Goal: Information Seeking & Learning: Compare options

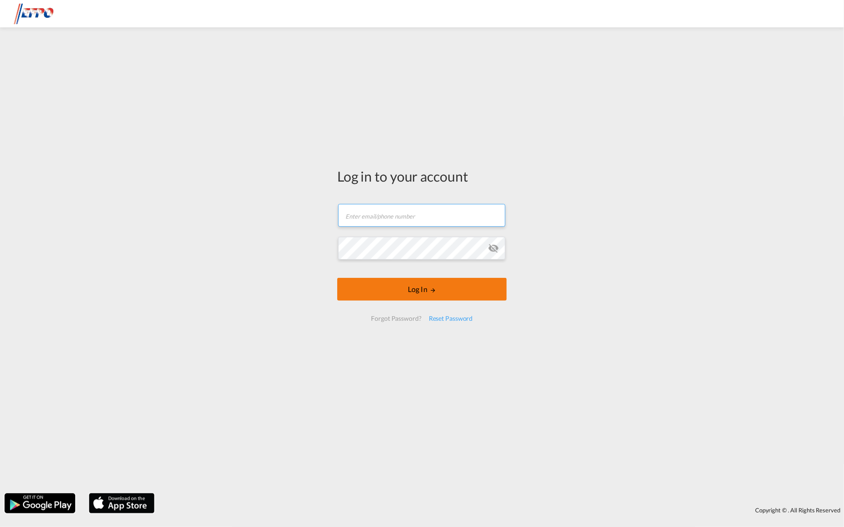
type input "[DOMAIN_NAME][EMAIL_ADDRESS][DOMAIN_NAME]"
click at [409, 293] on button "Log In" at bounding box center [422, 289] width 170 height 23
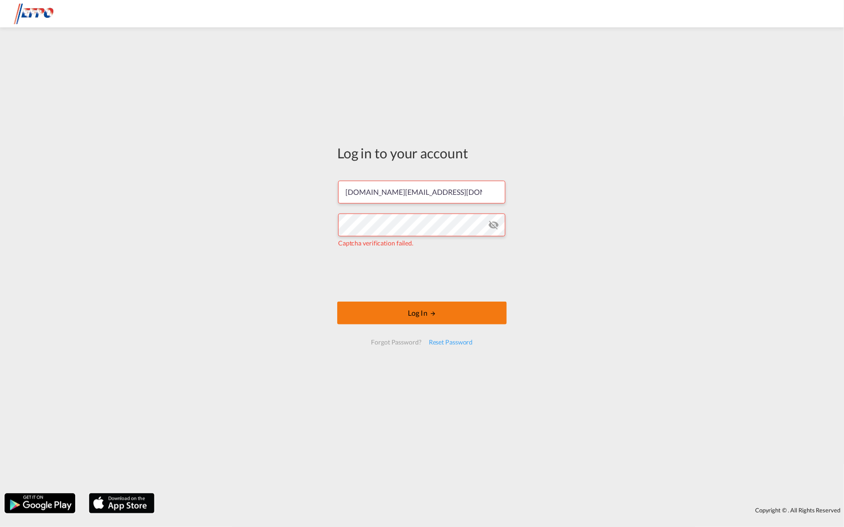
click at [368, 311] on button "Log In" at bounding box center [422, 312] width 170 height 23
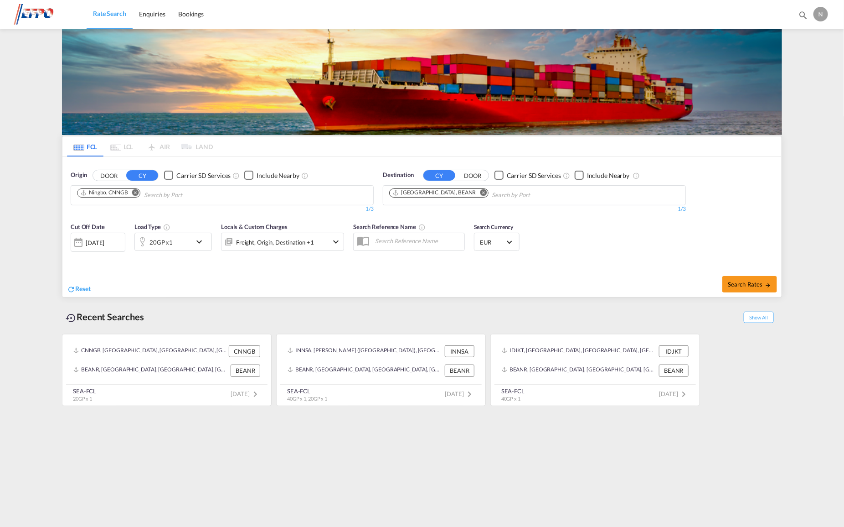
click at [138, 192] on md-icon "Remove" at bounding box center [135, 192] width 7 height 7
click at [138, 192] on input "Chips input." at bounding box center [120, 195] width 87 height 15
type input "[PERSON_NAME]"
click at [175, 215] on div "Hong Ko ng Hong Kong HKHKG" at bounding box center [148, 215] width 173 height 27
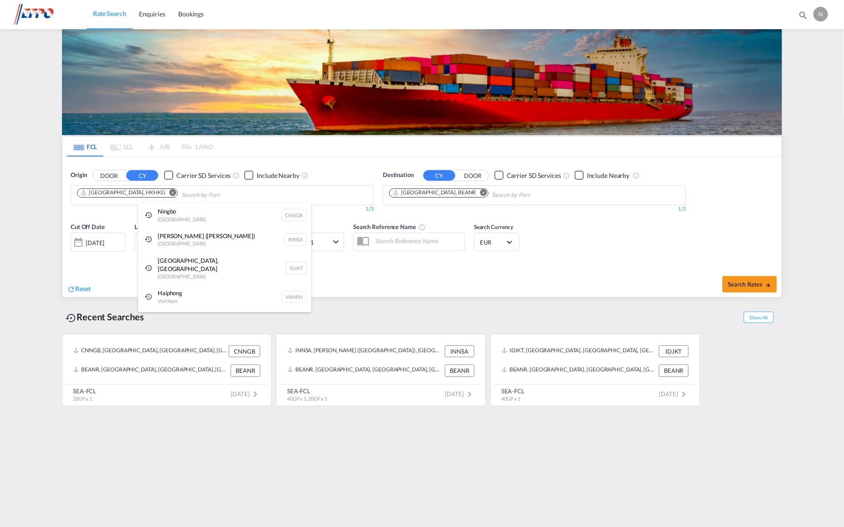
drag, startPoint x: 557, startPoint y: 283, endPoint x: 533, endPoint y: 306, distance: 33.6
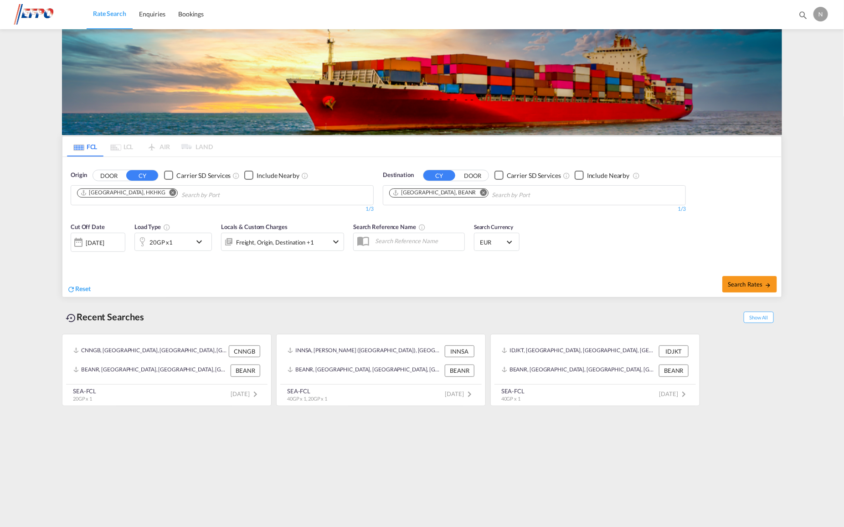
click at [191, 238] on div "20GP x1" at bounding box center [163, 242] width 57 height 18
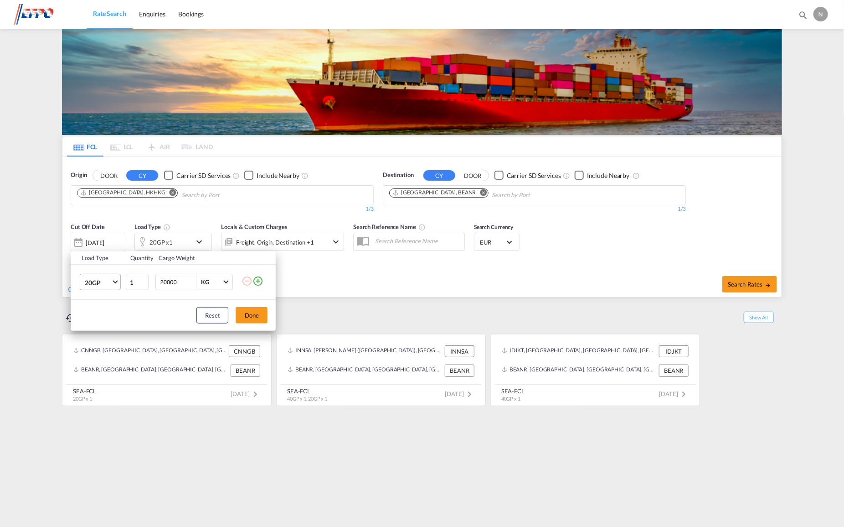
click at [111, 284] on span "20GP" at bounding box center [98, 282] width 26 height 9
click at [93, 305] on div "40GP" at bounding box center [93, 304] width 16 height 9
click at [260, 316] on button "Done" at bounding box center [252, 315] width 32 height 16
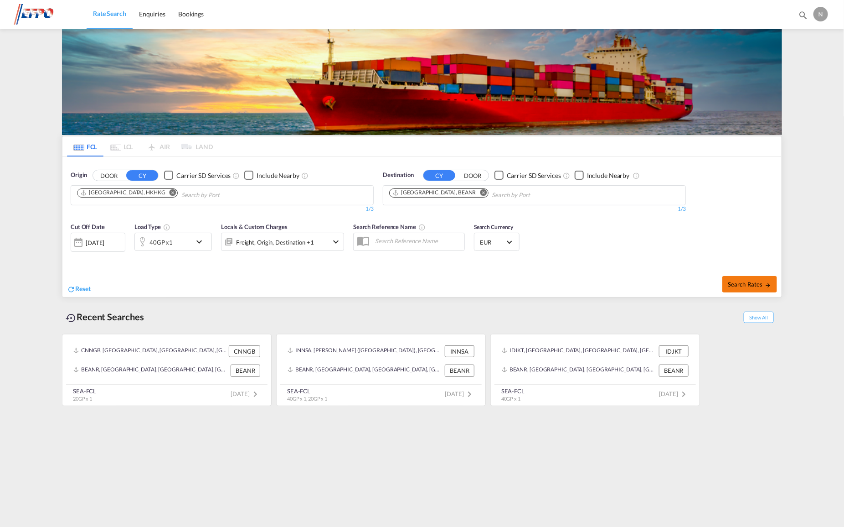
click at [750, 282] on span "Search Rates" at bounding box center [750, 283] width 44 height 7
type input "HKHKG to BEANR / [DATE]"
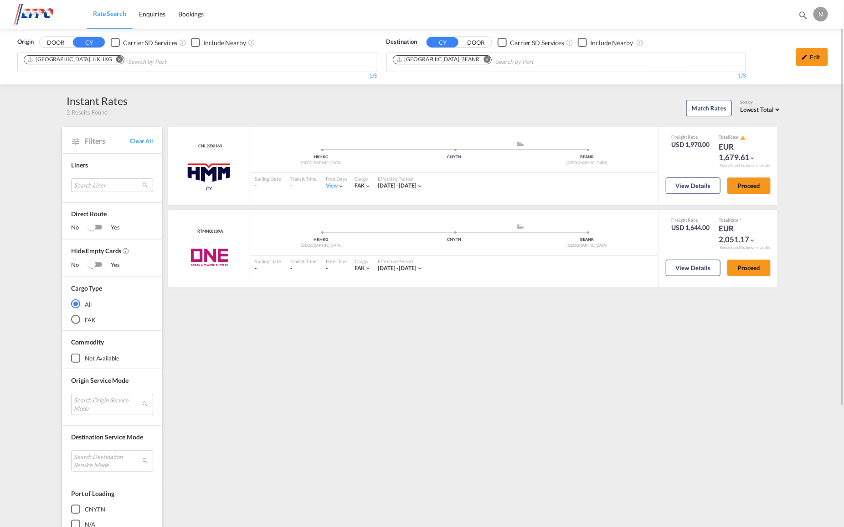
click at [110, 61] on button "Remove" at bounding box center [117, 60] width 14 height 9
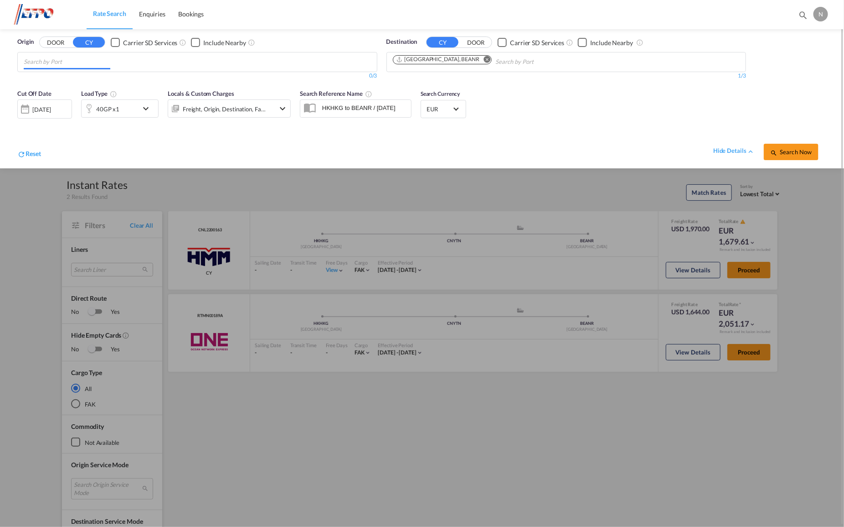
click at [92, 61] on input "Chips input." at bounding box center [67, 62] width 87 height 15
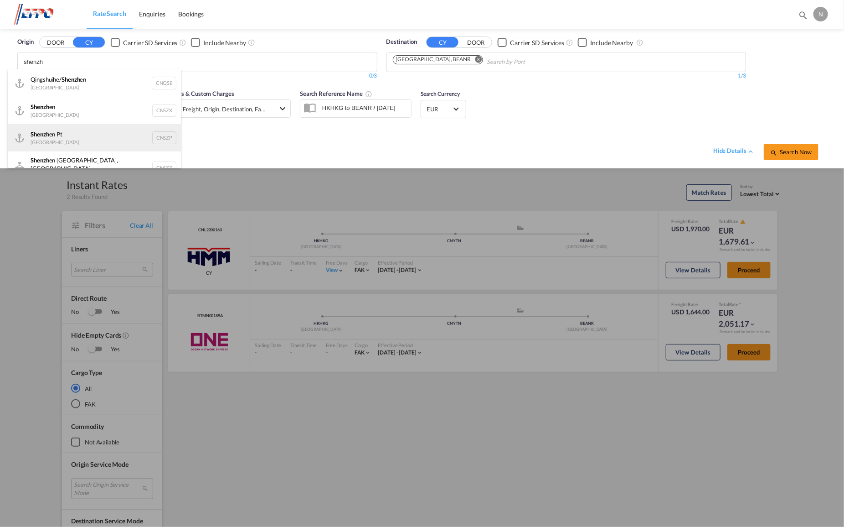
type input "shenzh"
click at [151, 138] on div "Shenzh en Pt China CNSZP" at bounding box center [94, 137] width 173 height 27
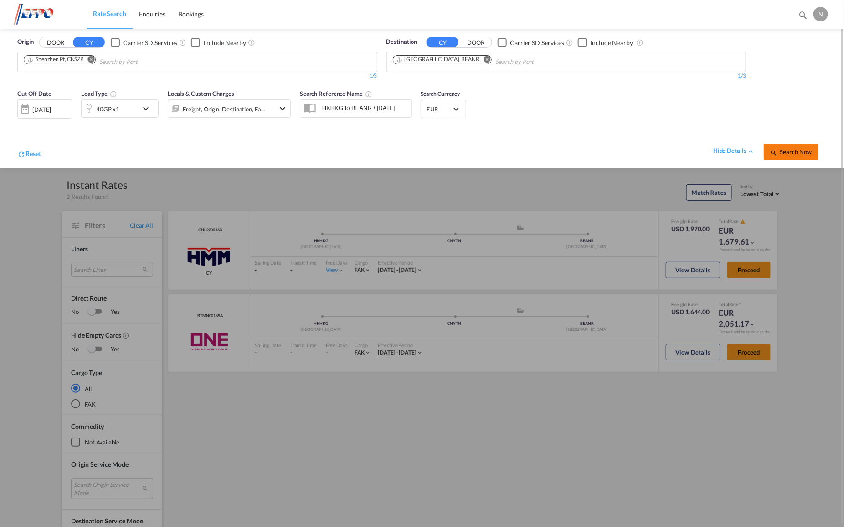
click at [806, 150] on span "Search Now" at bounding box center [791, 151] width 41 height 7
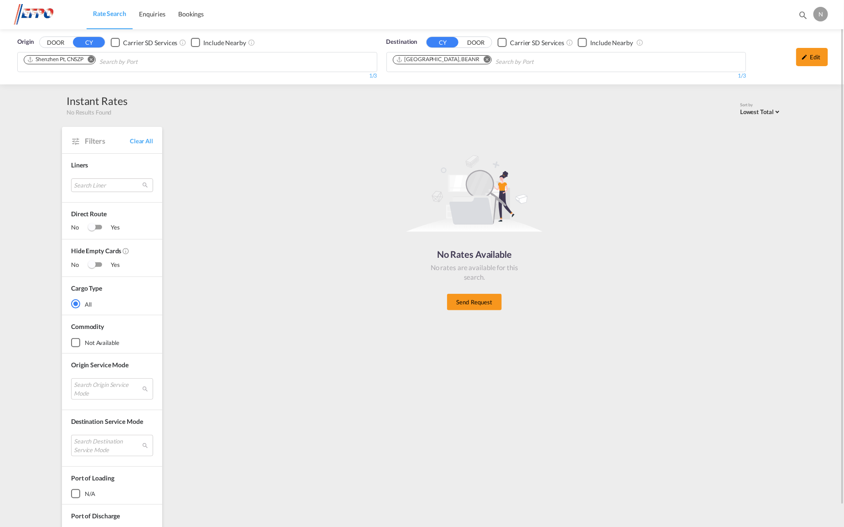
click at [94, 61] on md-icon "Remove" at bounding box center [91, 59] width 7 height 7
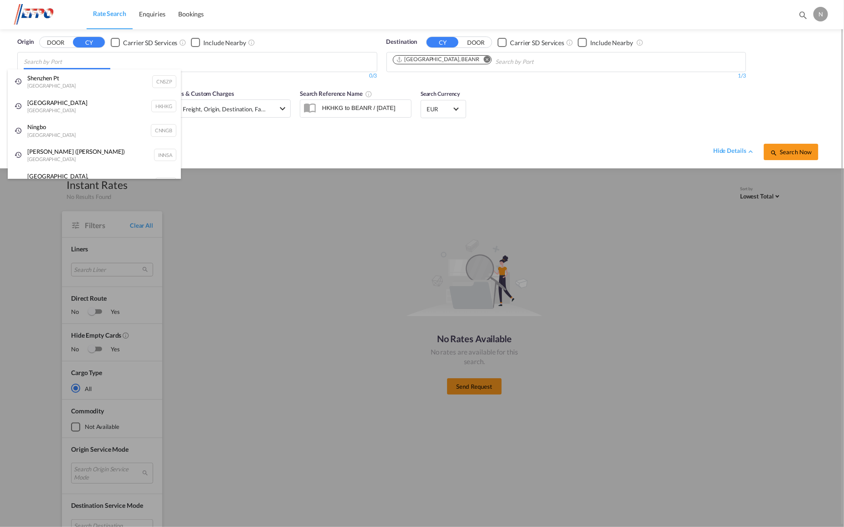
click at [95, 60] on body "Rate Search Enquiries Bookings Rate Search Enquiries Bookings" at bounding box center [422, 263] width 844 height 527
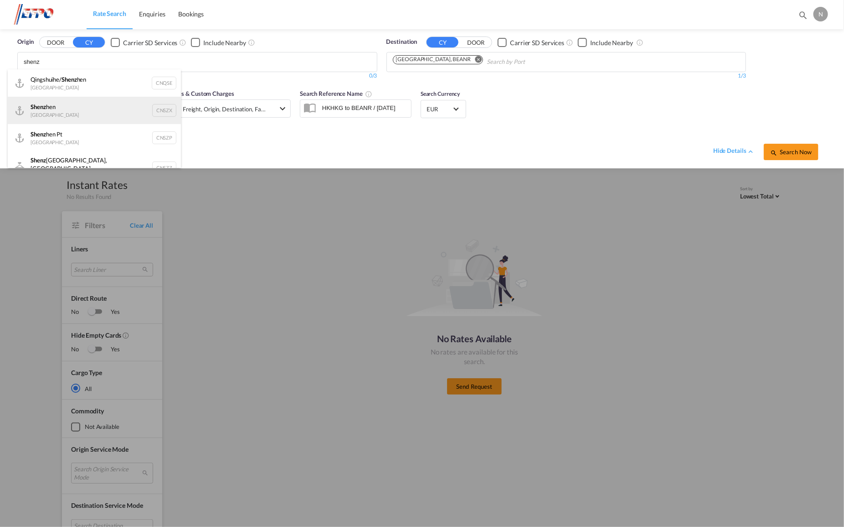
type input "shenz"
click at [140, 110] on div "Shenz hen China CNSZX" at bounding box center [94, 110] width 173 height 27
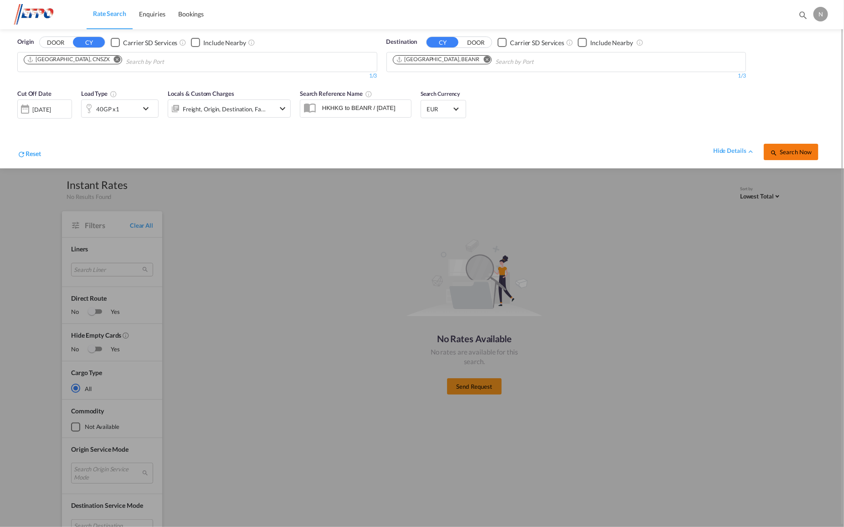
click at [793, 150] on span "Search Now" at bounding box center [791, 151] width 41 height 7
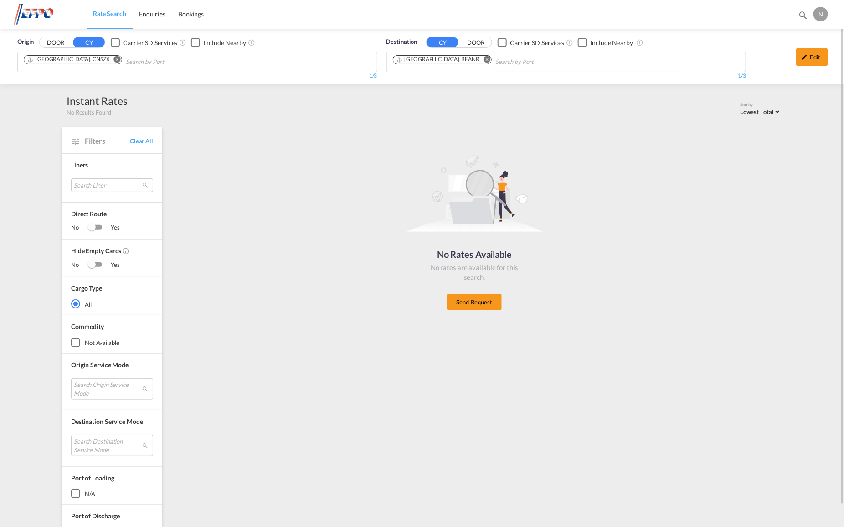
click at [108, 56] on button "Remove" at bounding box center [115, 60] width 14 height 9
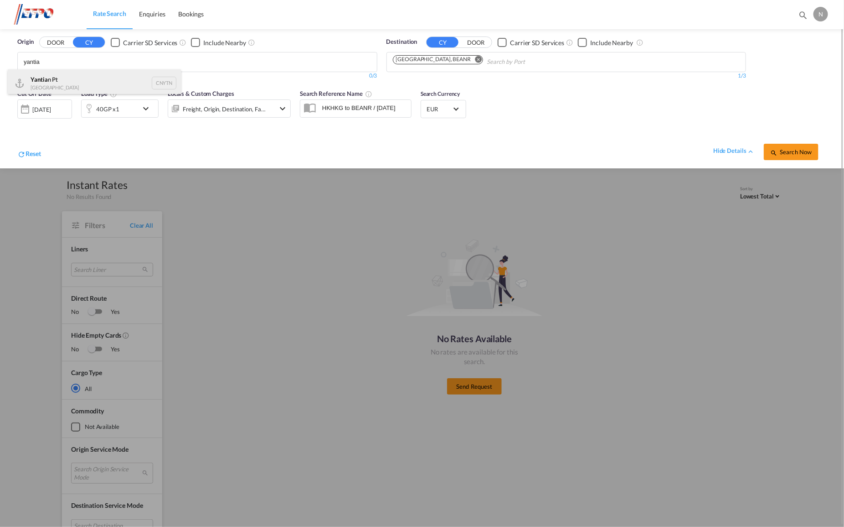
type input "yantia"
click at [93, 82] on div "Yantia n Pt China CNYTN" at bounding box center [94, 82] width 173 height 27
click at [454, 106] on span "Select Currency: € EUREuro" at bounding box center [456, 108] width 5 height 5
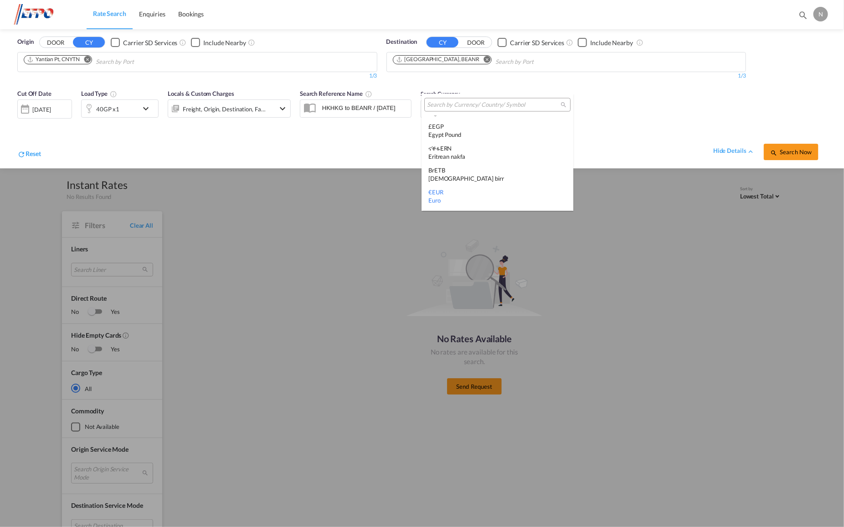
scroll to position [801, 0]
click at [449, 102] on input "search" at bounding box center [494, 105] width 134 height 8
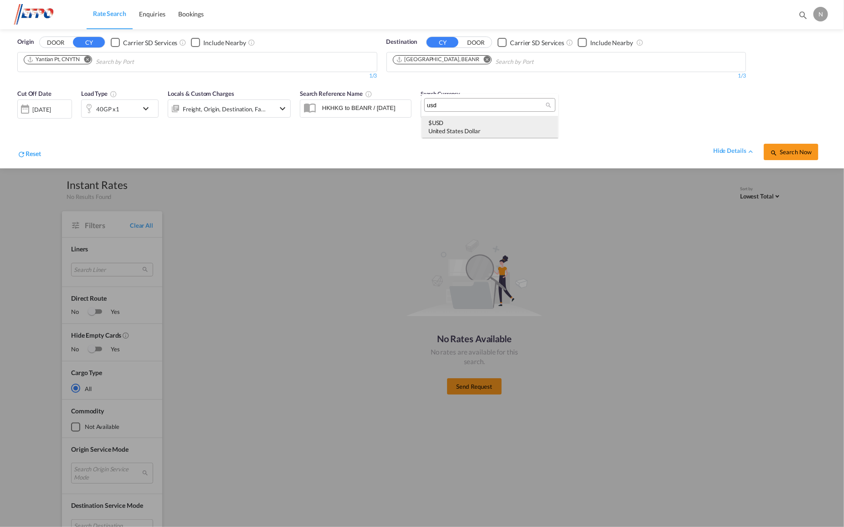
type input "usd"
click at [443, 119] on div "$ USD United States Dollar" at bounding box center [490, 127] width 123 height 16
click at [789, 152] on span "Search Now" at bounding box center [791, 151] width 41 height 7
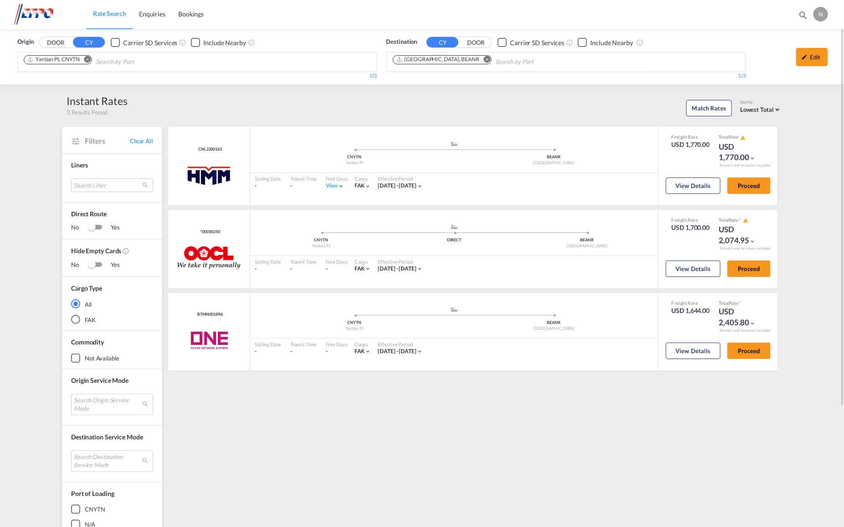
click at [89, 57] on md-icon "Remove" at bounding box center [87, 59] width 7 height 7
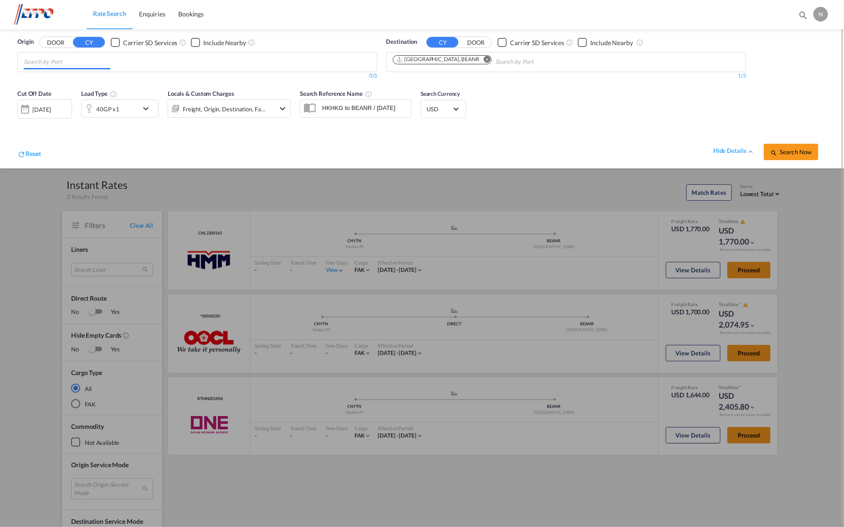
click at [91, 62] on input "Chips input." at bounding box center [67, 62] width 87 height 15
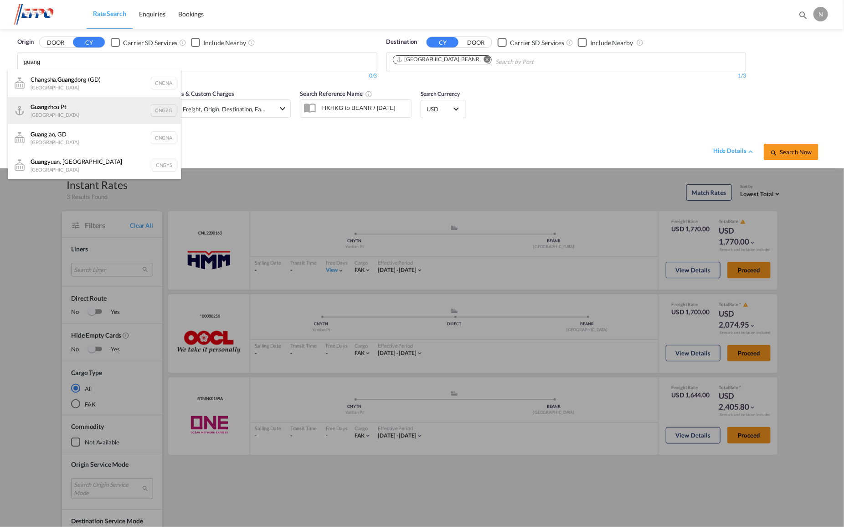
type input "guang"
click at [113, 110] on div "[PERSON_NAME] Pt China CNGZG" at bounding box center [94, 110] width 173 height 27
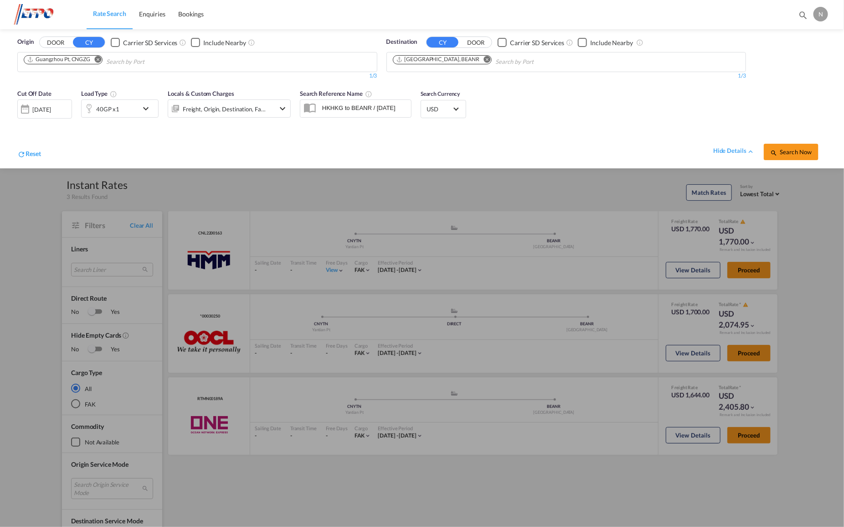
click at [788, 149] on span "Search Now" at bounding box center [791, 151] width 41 height 7
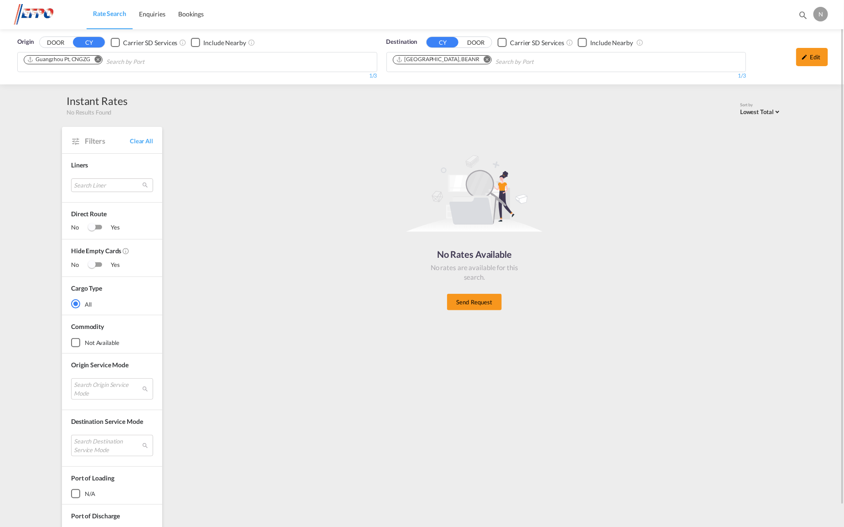
click at [100, 56] on button "Remove" at bounding box center [95, 60] width 14 height 9
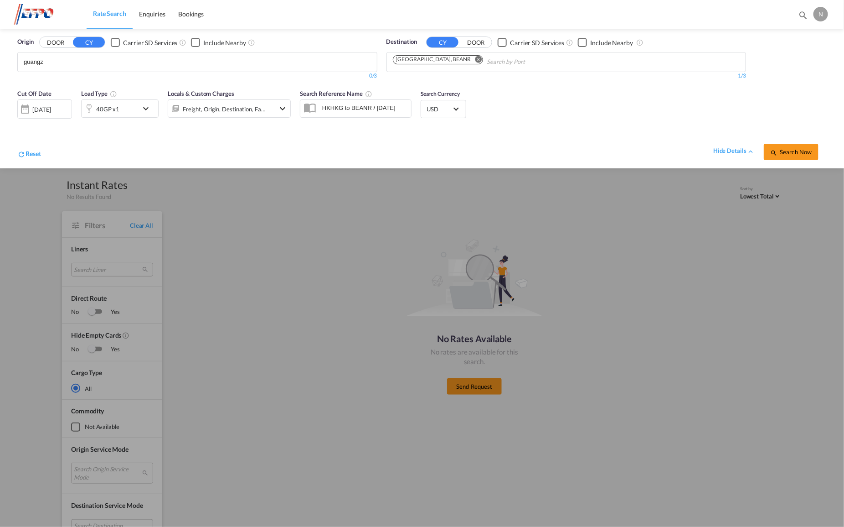
drag, startPoint x: 52, startPoint y: 58, endPoint x: -2, endPoint y: 58, distance: 54.3
click at [40, 68] on body "Rate Search Enquiries Bookings Rate Search Enquiries Bookings" at bounding box center [422, 263] width 844 height 527
type input "qingda"
click at [115, 108] on div "Qingda o China CNTAO" at bounding box center [94, 110] width 173 height 27
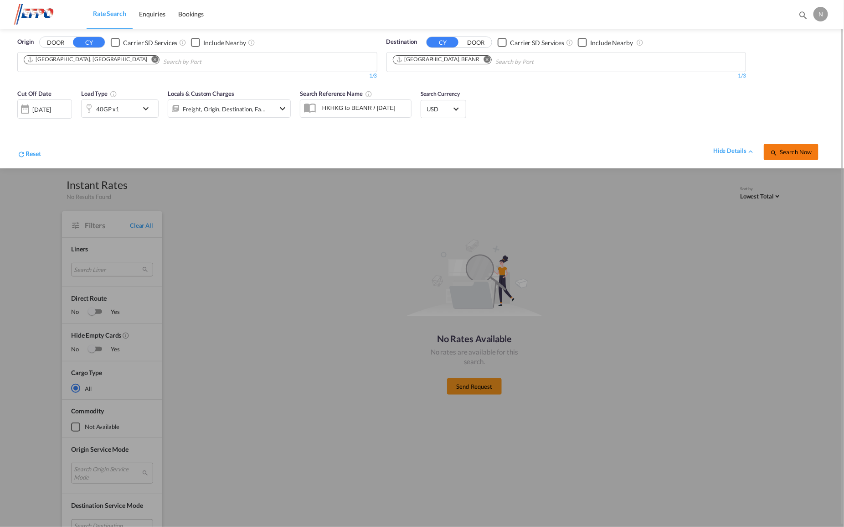
click at [803, 155] on button "Search Now" at bounding box center [791, 152] width 55 height 16
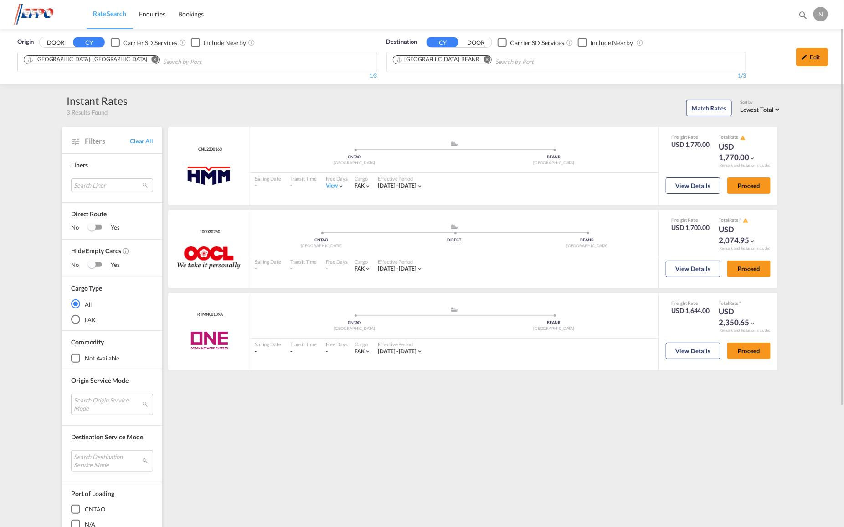
click at [152, 62] on md-icon "Remove" at bounding box center [155, 59] width 7 height 7
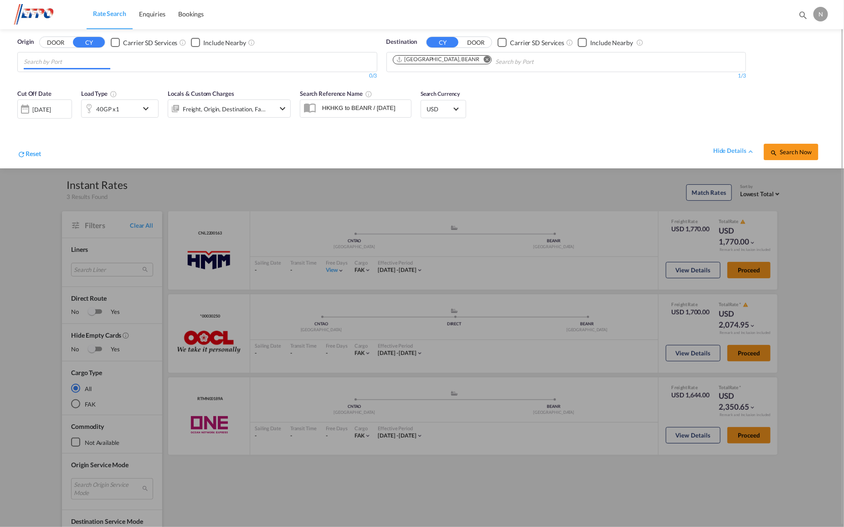
click at [85, 62] on input "Chips input." at bounding box center [67, 62] width 87 height 15
type input "xingan"
click at [139, 112] on div "Tianjin Xingan g Pt China CNTXG" at bounding box center [94, 110] width 173 height 27
click at [787, 147] on button "Search Now" at bounding box center [791, 152] width 55 height 16
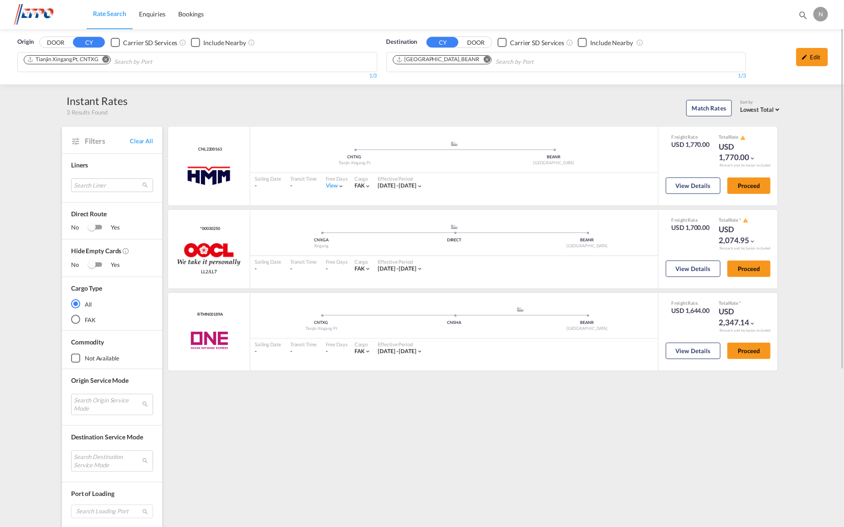
drag, startPoint x: 108, startPoint y: 53, endPoint x: 106, endPoint y: 58, distance: 5.1
click at [108, 53] on md-chips-wrap "Tianjin Xingang Pt, CNTXG" at bounding box center [113, 60] width 182 height 17
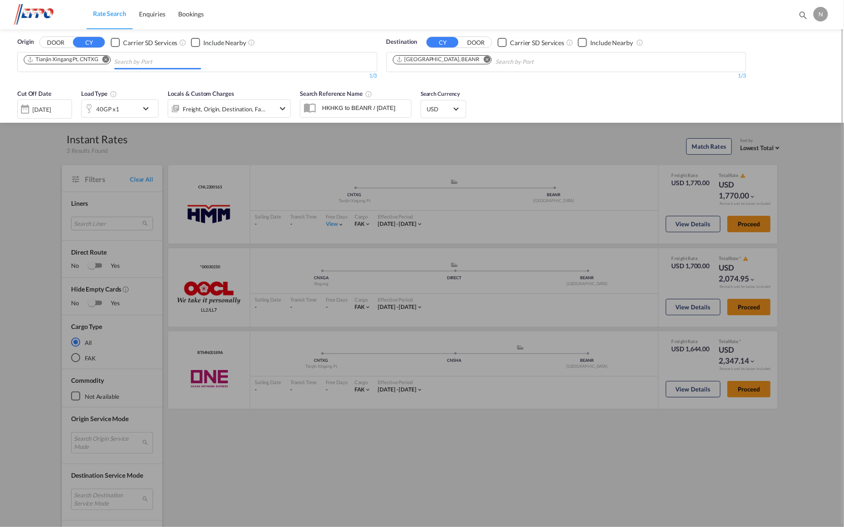
click at [105, 61] on md-icon "Remove" at bounding box center [106, 59] width 7 height 7
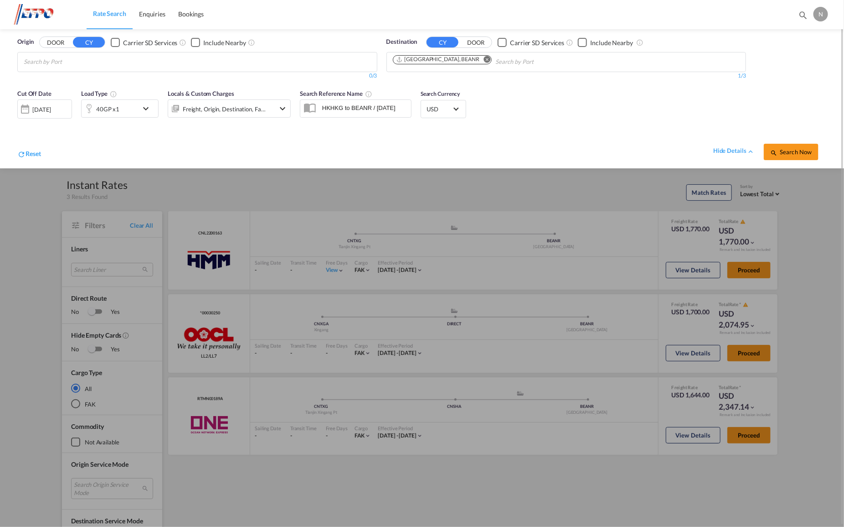
click at [56, 62] on body "Rate Search Enquiries Bookings Rate Search Enquiries Bookings" at bounding box center [422, 263] width 844 height 527
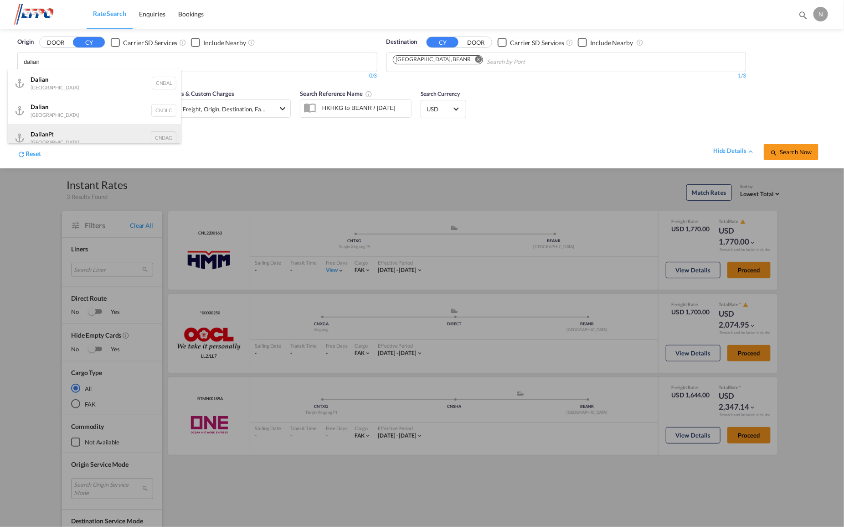
scroll to position [8, 0]
type input "dalian"
click at [83, 73] on div "Dalian [GEOGRAPHIC_DATA] CNDAL" at bounding box center [94, 75] width 173 height 27
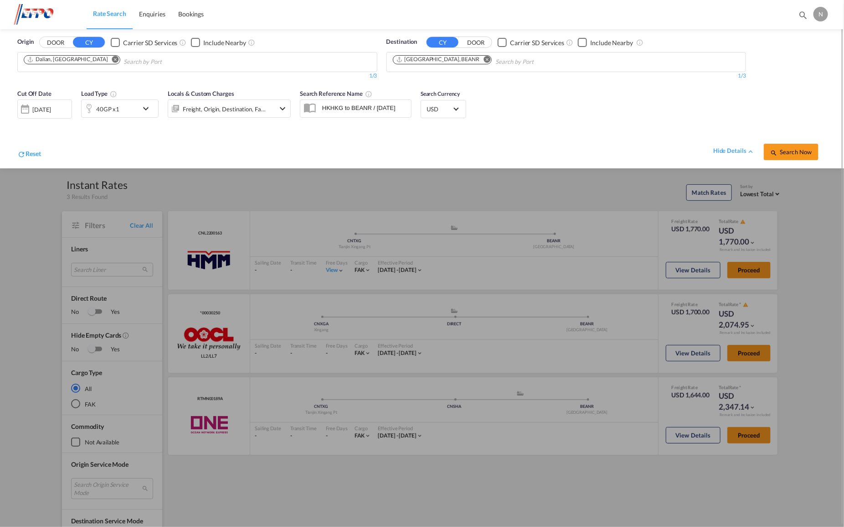
scroll to position [0, 0]
click at [787, 152] on span "Search Now" at bounding box center [791, 151] width 41 height 7
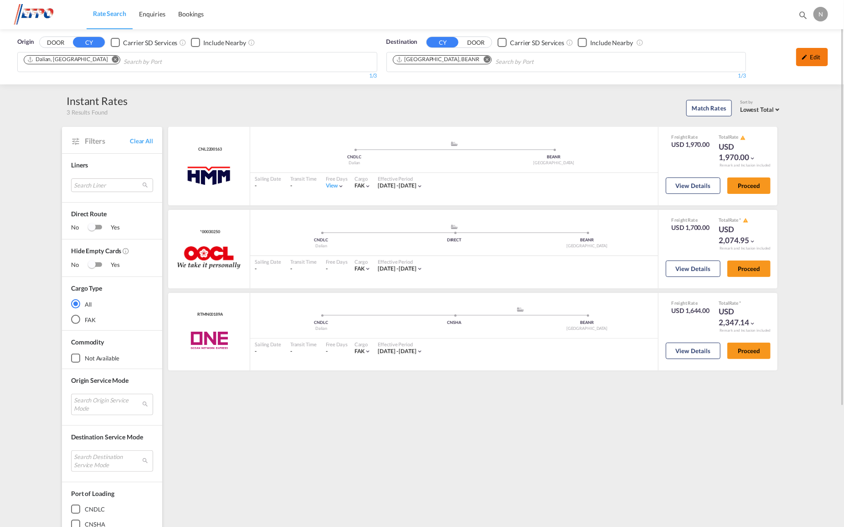
click at [806, 56] on md-icon "icon-pencil" at bounding box center [805, 57] width 6 height 6
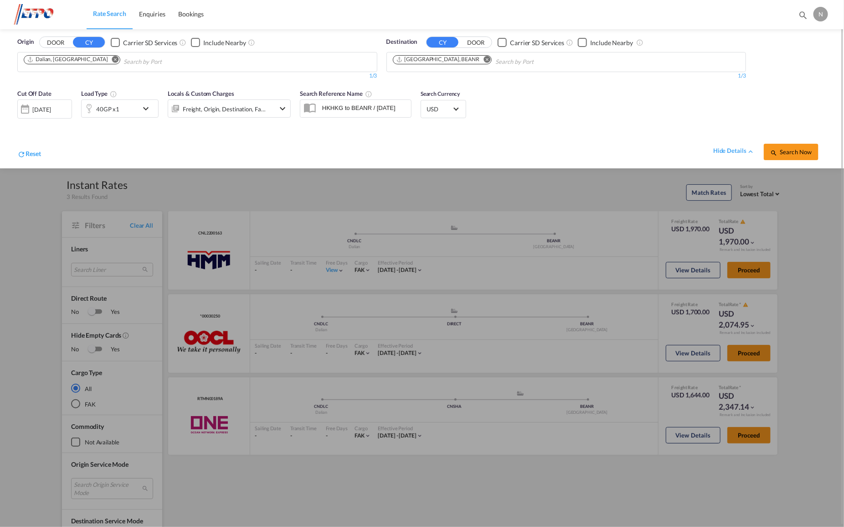
click at [153, 108] on md-icon "icon-chevron-down" at bounding box center [148, 108] width 16 height 11
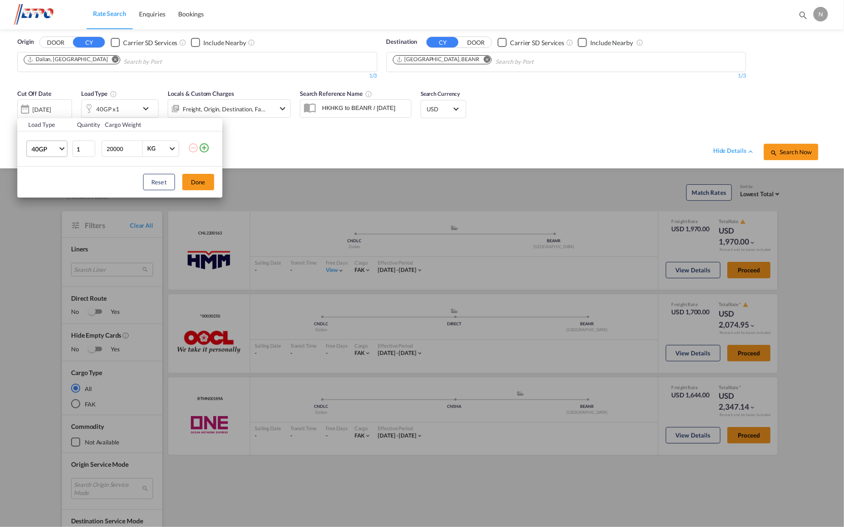
click at [56, 149] on span "40GP" at bounding box center [44, 149] width 26 height 9
click at [45, 130] on div "20GP" at bounding box center [39, 127] width 16 height 9
click at [206, 183] on button "Done" at bounding box center [198, 182] width 32 height 16
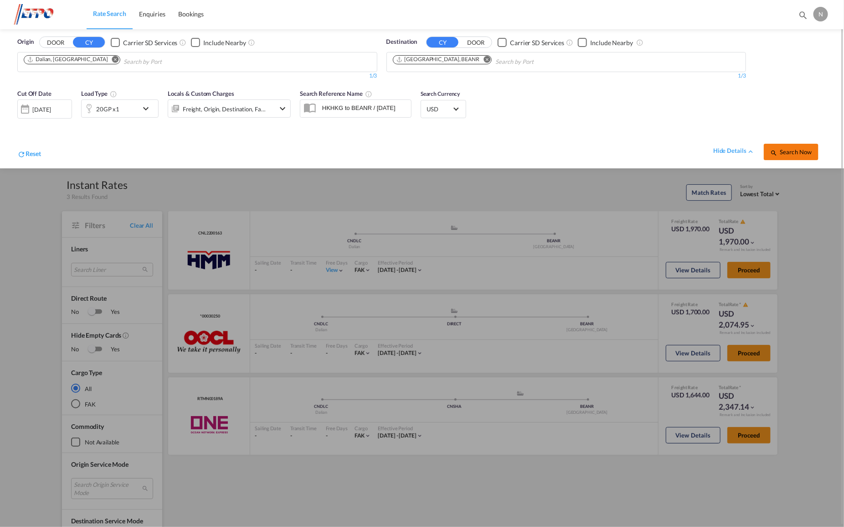
click at [790, 151] on span "Search Now" at bounding box center [791, 151] width 41 height 7
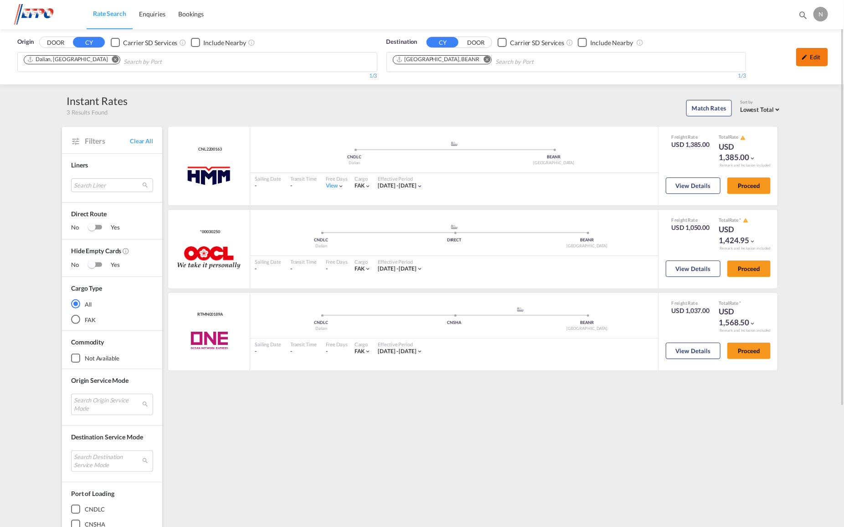
click at [808, 56] on md-icon "icon-pencil" at bounding box center [805, 57] width 6 height 6
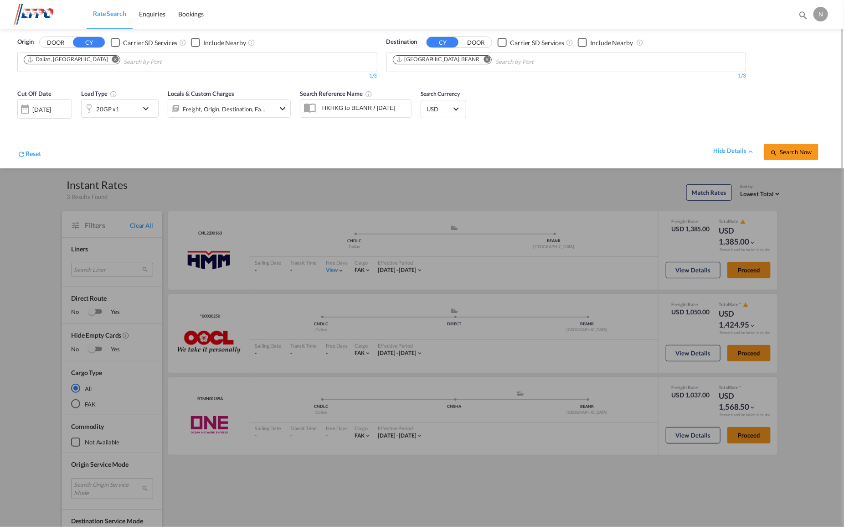
click at [137, 109] on div "20GP x1" at bounding box center [110, 108] width 57 height 18
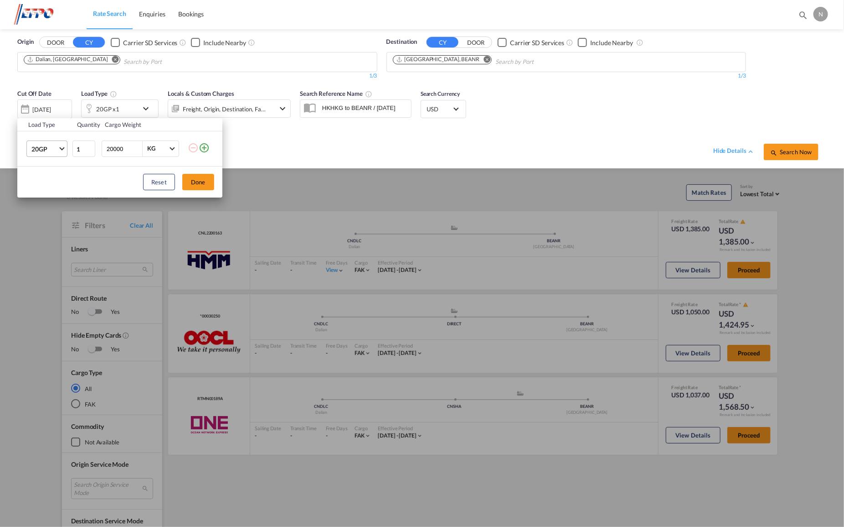
click at [57, 149] on span "20GP" at bounding box center [44, 149] width 26 height 9
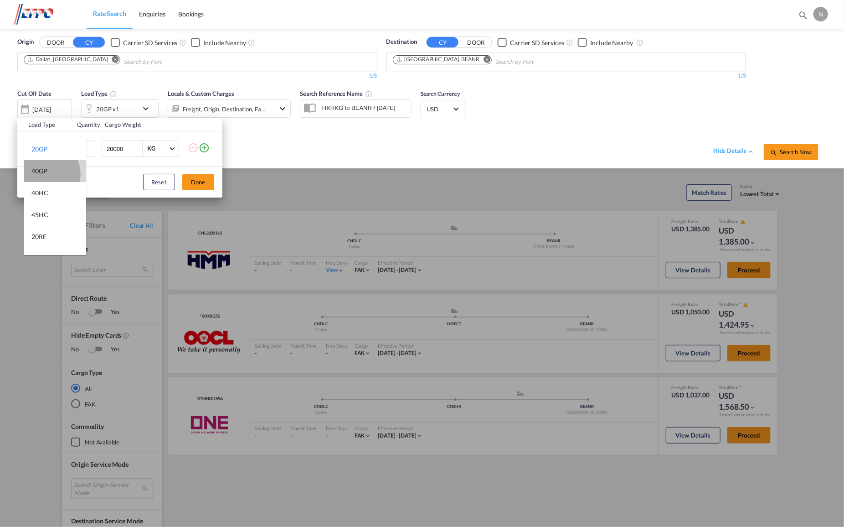
click at [48, 173] on md-option "40GP" at bounding box center [55, 171] width 62 height 22
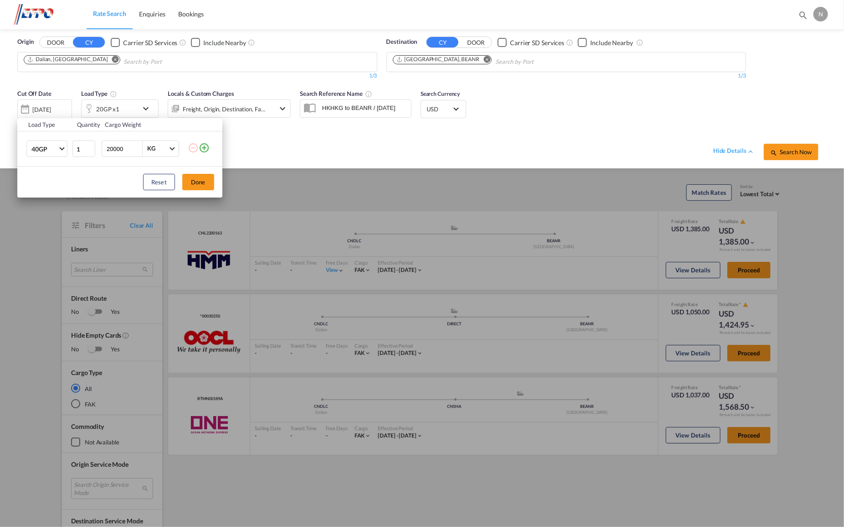
click at [82, 57] on div "Load Type Quantity Cargo Weight 40GP 1 20000 KG KG Load type addition is restri…" at bounding box center [422, 263] width 844 height 527
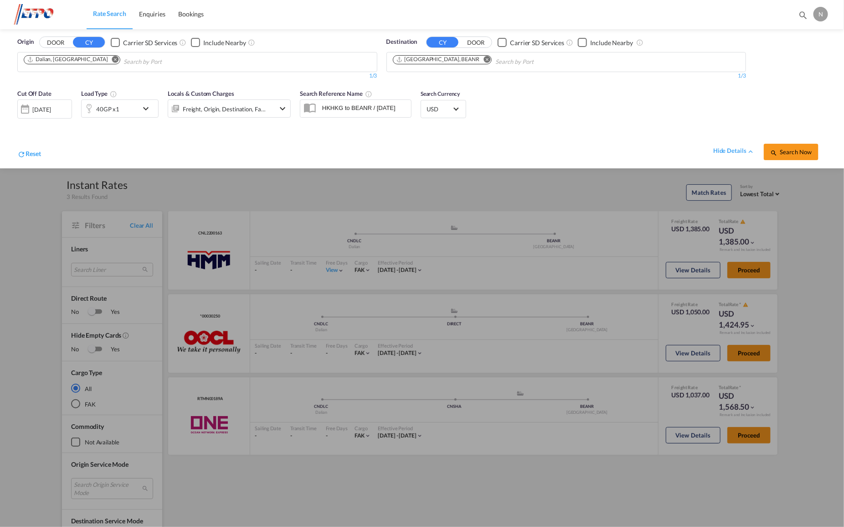
click at [112, 57] on md-icon "Remove" at bounding box center [115, 59] width 7 height 7
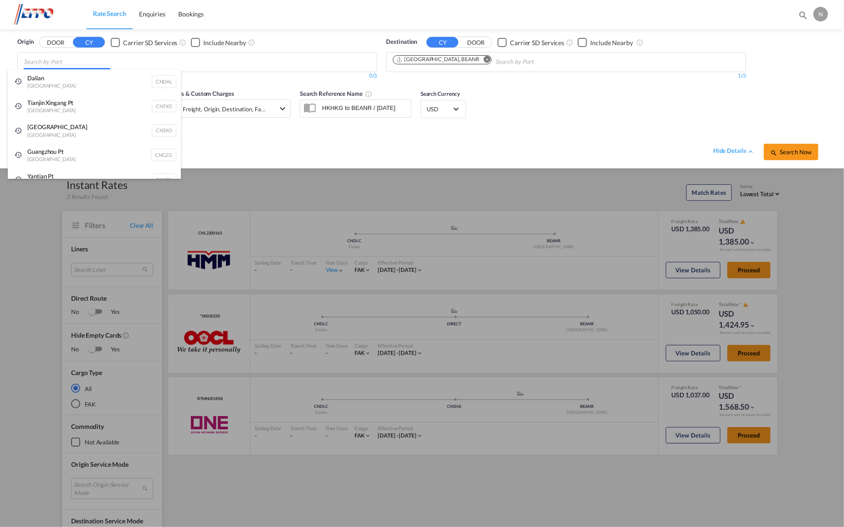
click at [77, 63] on body "Rate Search Enquiries Bookings Rate Search Enquiries Bookings" at bounding box center [422, 263] width 844 height 527
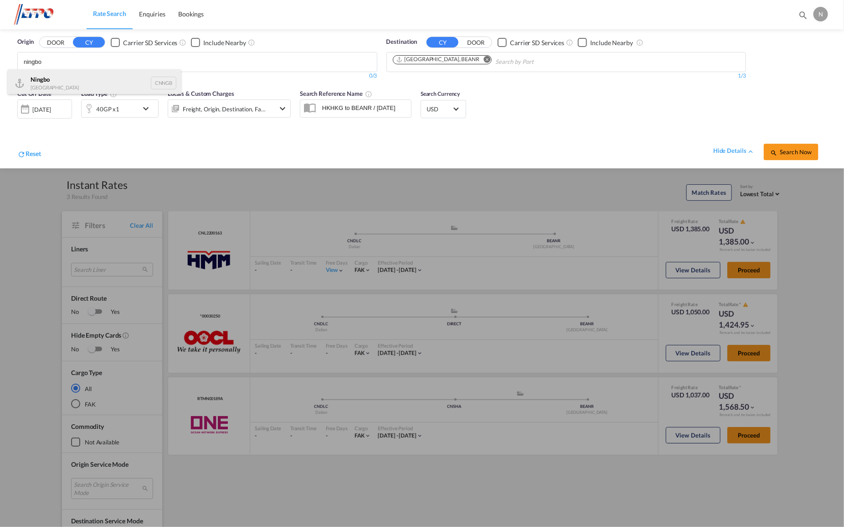
type input "ningbo"
click at [72, 80] on div "Ningbo China CNNGB" at bounding box center [94, 82] width 173 height 27
click at [792, 151] on span "Search Now" at bounding box center [791, 151] width 41 height 7
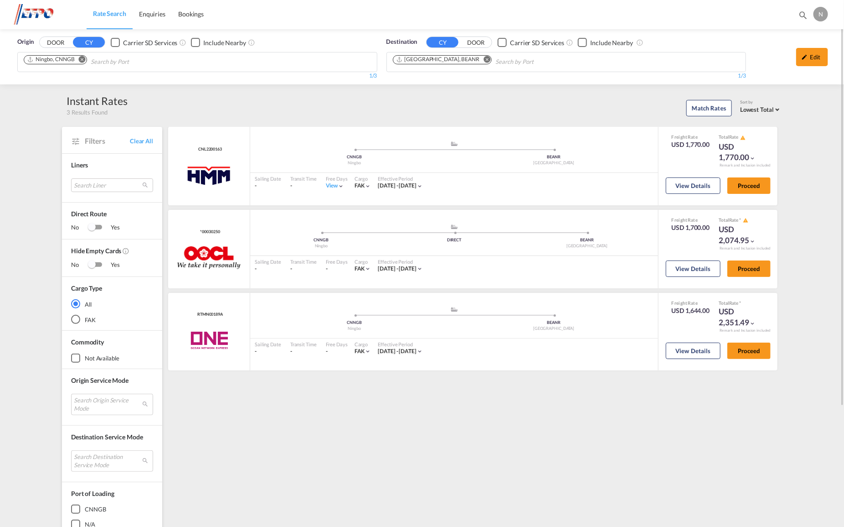
click at [126, 65] on div "Origin DOOR CY Carrier SD Services Include Nearby Ningbo, CNNGB 1/3 1/ Destinat…" at bounding box center [422, 56] width 844 height 55
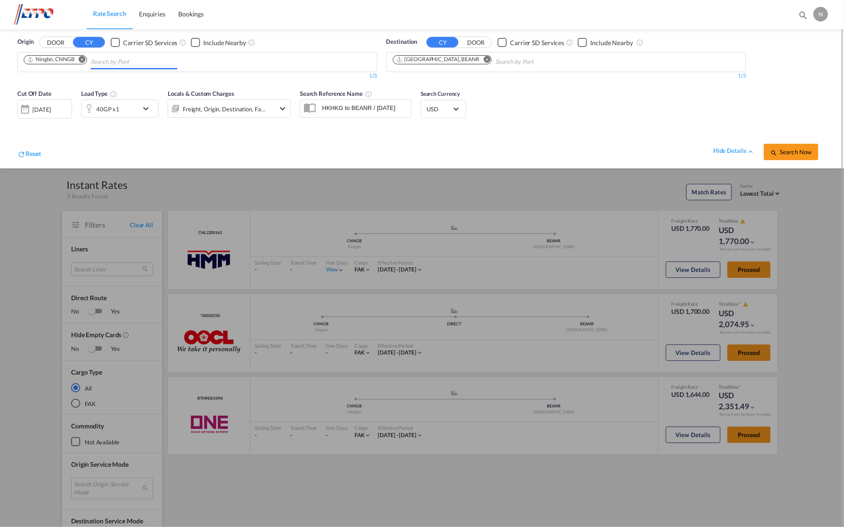
click at [83, 63] on button "Remove" at bounding box center [80, 60] width 14 height 9
click at [83, 62] on body "Rate Search Enquiries Bookings Rate Search Enquiries Bookings" at bounding box center [422, 263] width 844 height 527
type input "shangha"
click at [81, 79] on div "Shangha i [GEOGRAPHIC_DATA] CNSHA" at bounding box center [94, 82] width 173 height 27
click at [795, 154] on span "Search Now" at bounding box center [791, 151] width 41 height 7
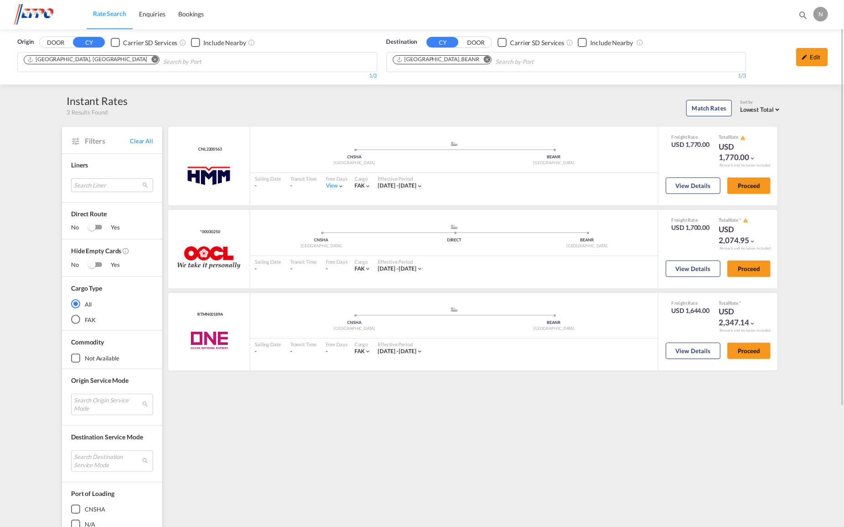
click at [93, 59] on md-chips-wrap "[GEOGRAPHIC_DATA], [GEOGRAPHIC_DATA]" at bounding box center [137, 60] width 231 height 17
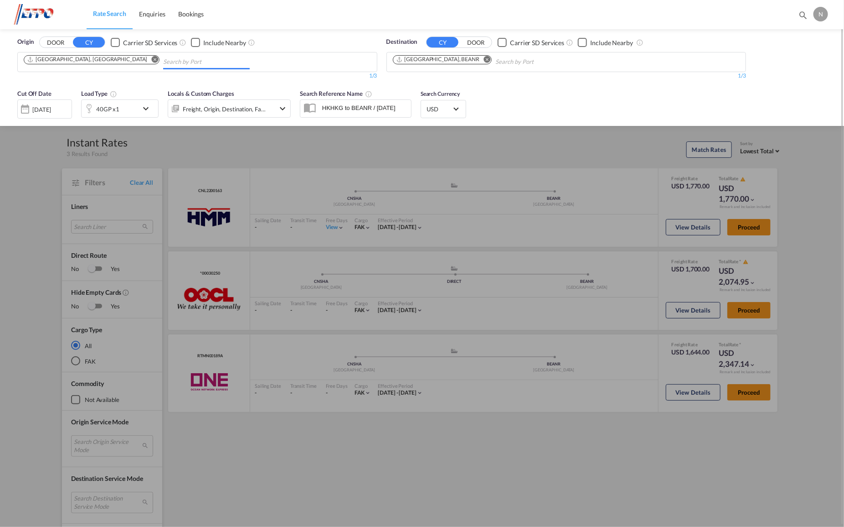
click at [152, 60] on md-icon "Remove" at bounding box center [155, 59] width 7 height 7
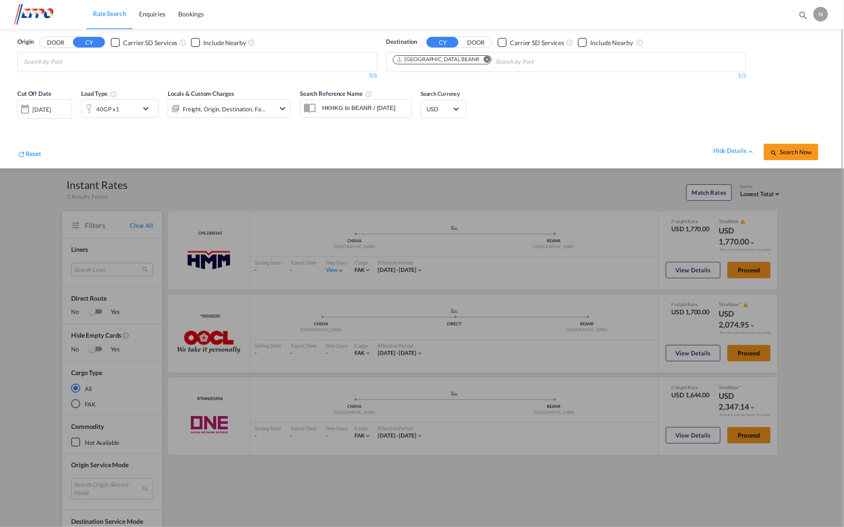
click at [83, 60] on body "Rate Search Enquiries Bookings Rate Search Enquiries Bookings" at bounding box center [422, 263] width 844 height 527
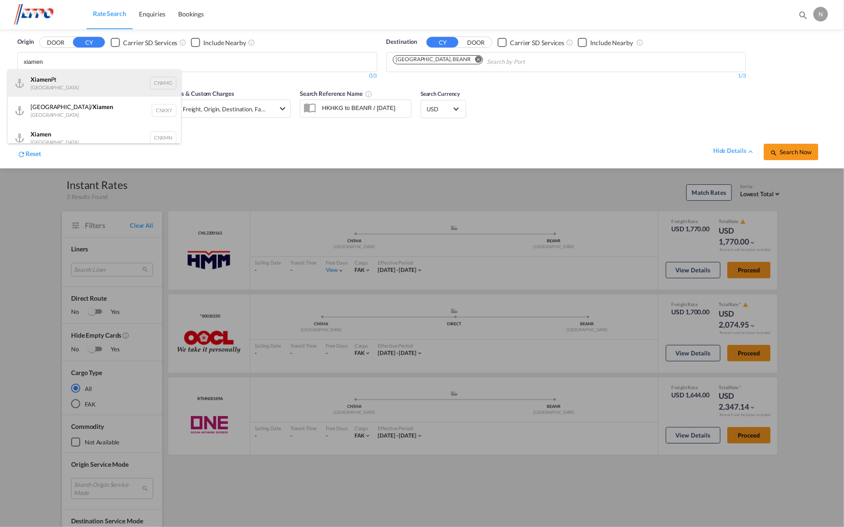
type input "xiamen"
click at [129, 83] on div "Xiamen Pt China CNXMG" at bounding box center [94, 82] width 173 height 27
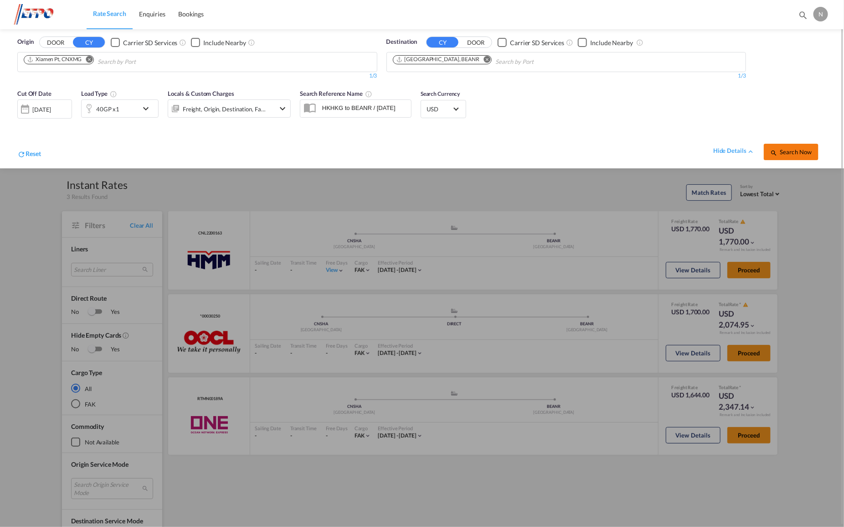
click at [794, 147] on button "Search Now" at bounding box center [791, 152] width 55 height 16
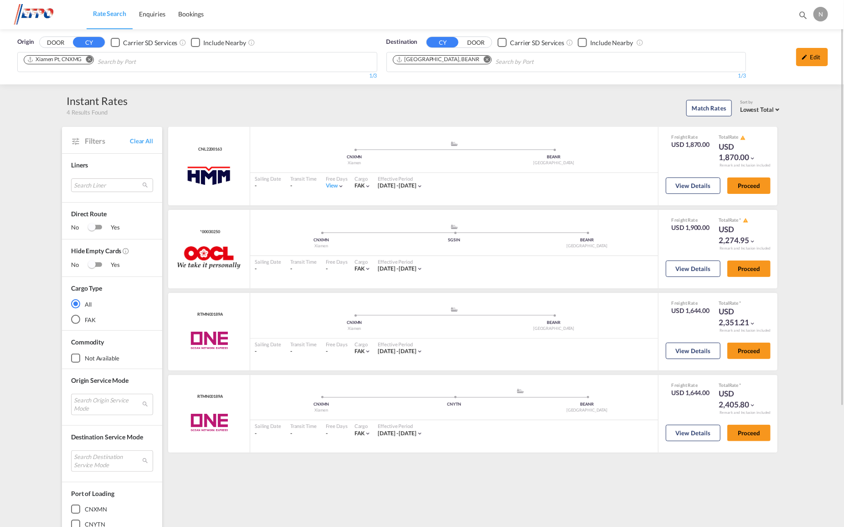
click at [90, 59] on md-icon "Remove" at bounding box center [89, 59] width 7 height 7
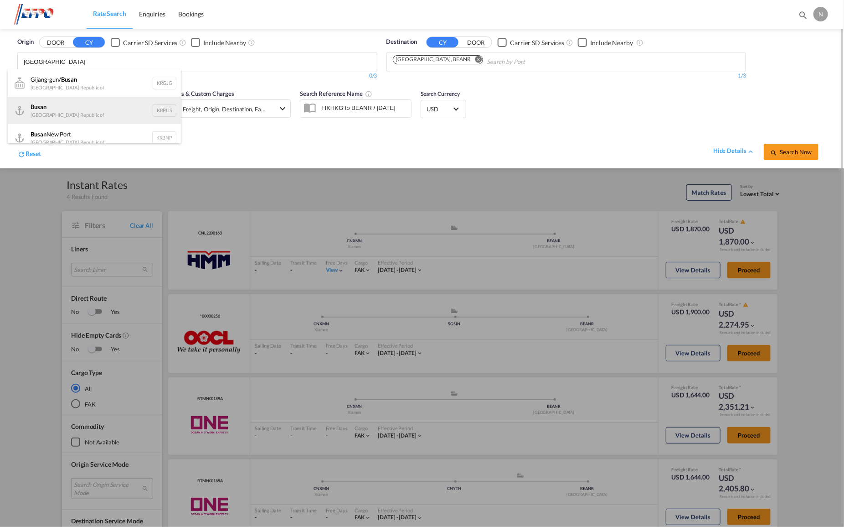
type input "[GEOGRAPHIC_DATA]"
click at [128, 111] on div "Busan Korea, Republic of KRPUS" at bounding box center [94, 110] width 173 height 27
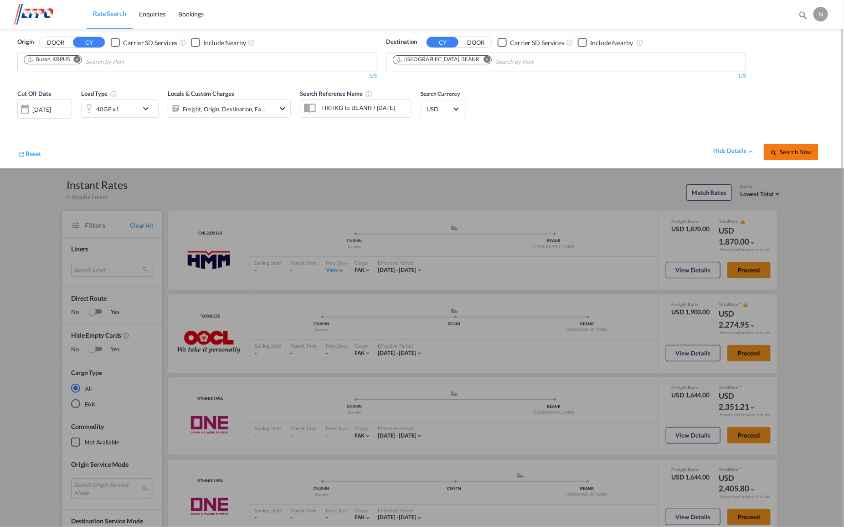
click at [793, 153] on span "Search Now" at bounding box center [791, 151] width 41 height 7
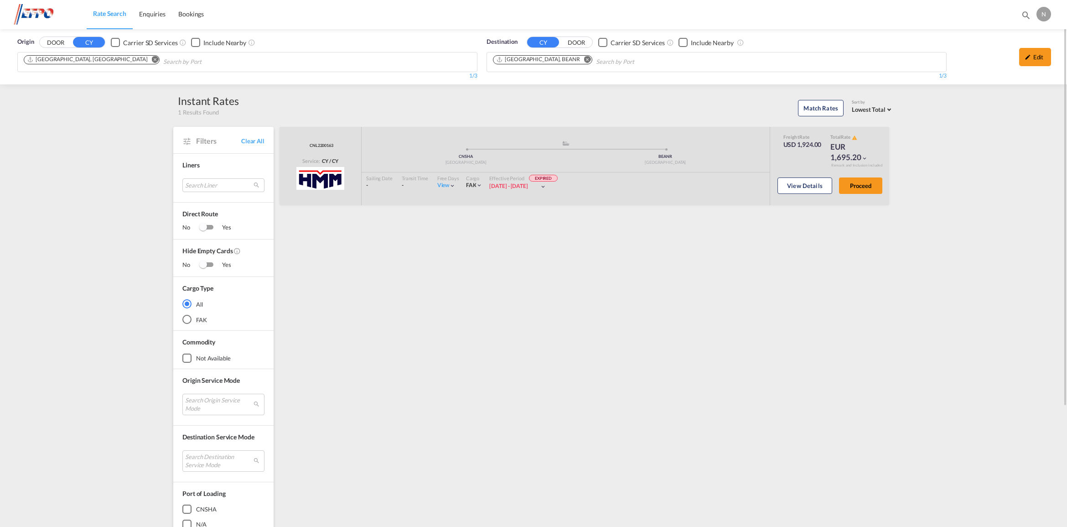
click at [145, 64] on button "Remove" at bounding box center [152, 60] width 14 height 9
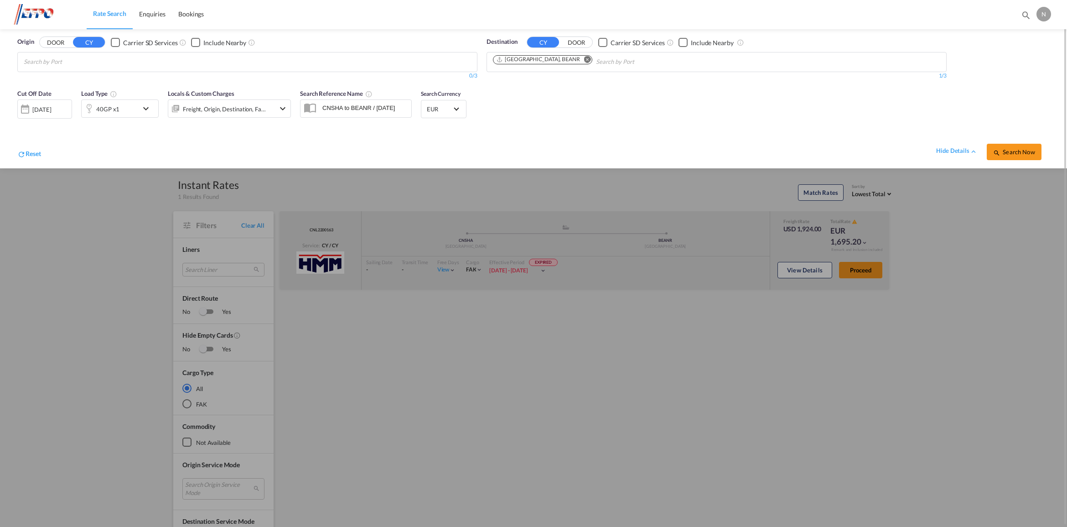
click at [83, 62] on body "Rate Search Enquiries Bookings Rate Search Enquiries Bookings" at bounding box center [533, 263] width 1067 height 527
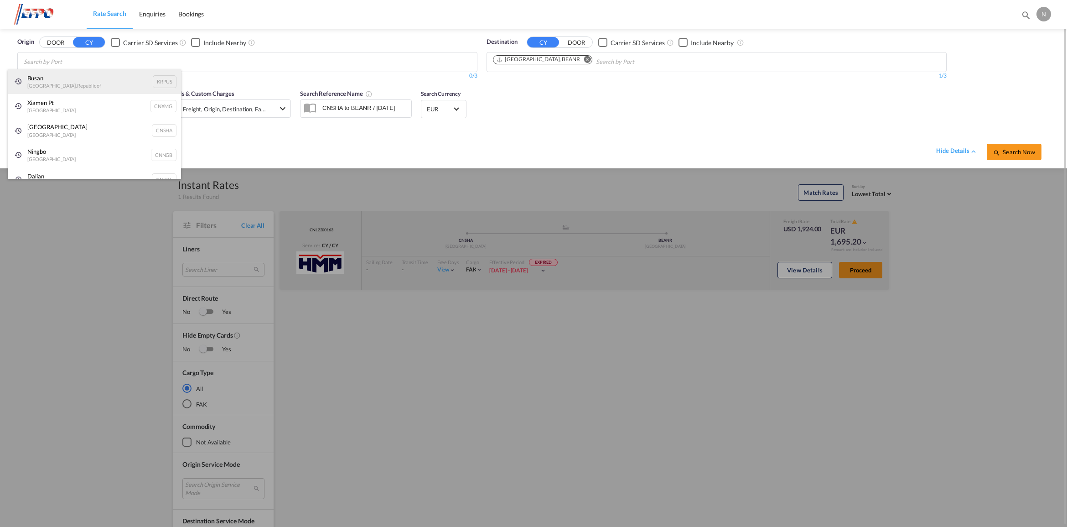
click at [62, 84] on div "Busan Korea, Republic of KRPUS" at bounding box center [94, 81] width 173 height 25
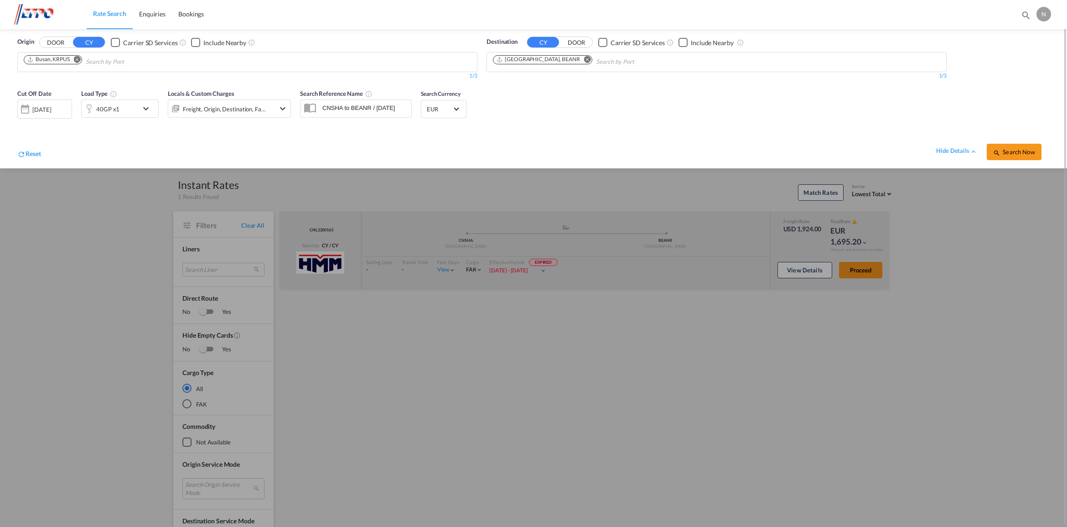
click at [149, 104] on md-icon "icon-chevron-down" at bounding box center [148, 108] width 16 height 11
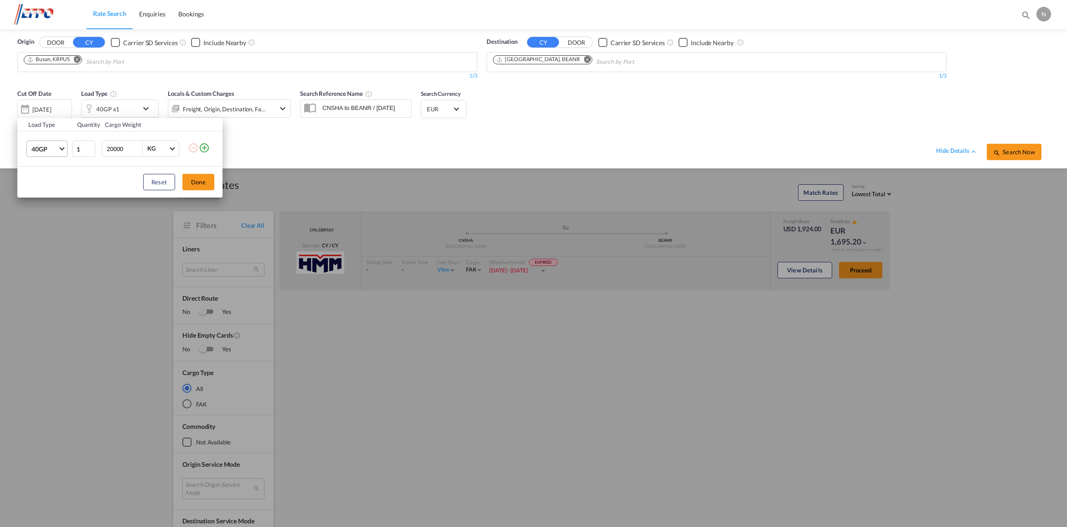
click at [59, 150] on md-select-value "40GP" at bounding box center [49, 149] width 36 height 16
click at [41, 128] on div "20GP" at bounding box center [39, 127] width 16 height 9
click at [207, 182] on button "Done" at bounding box center [198, 182] width 32 height 16
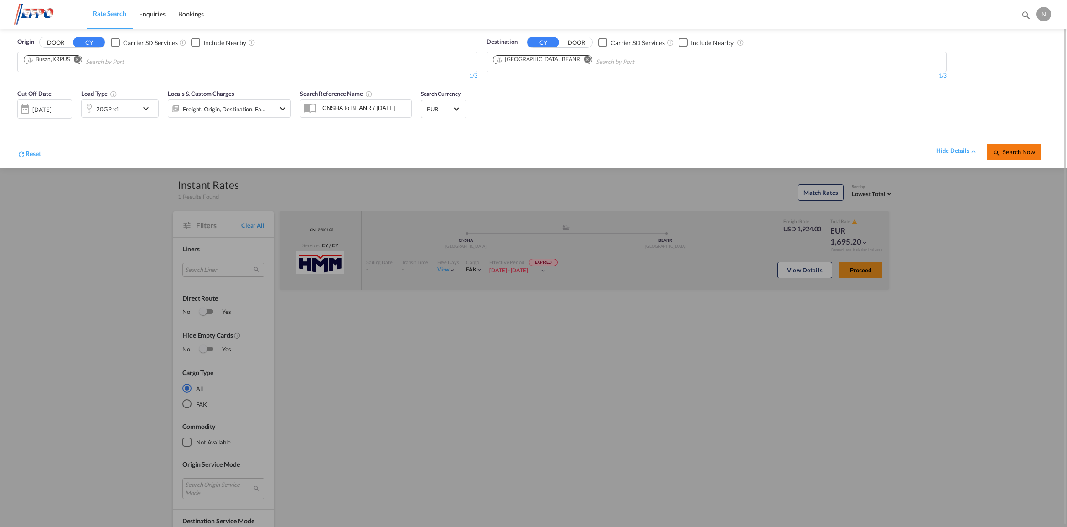
click at [1024, 149] on span "Search Now" at bounding box center [1013, 151] width 41 height 7
click at [52, 110] on div "01 May 2025" at bounding box center [43, 109] width 19 height 8
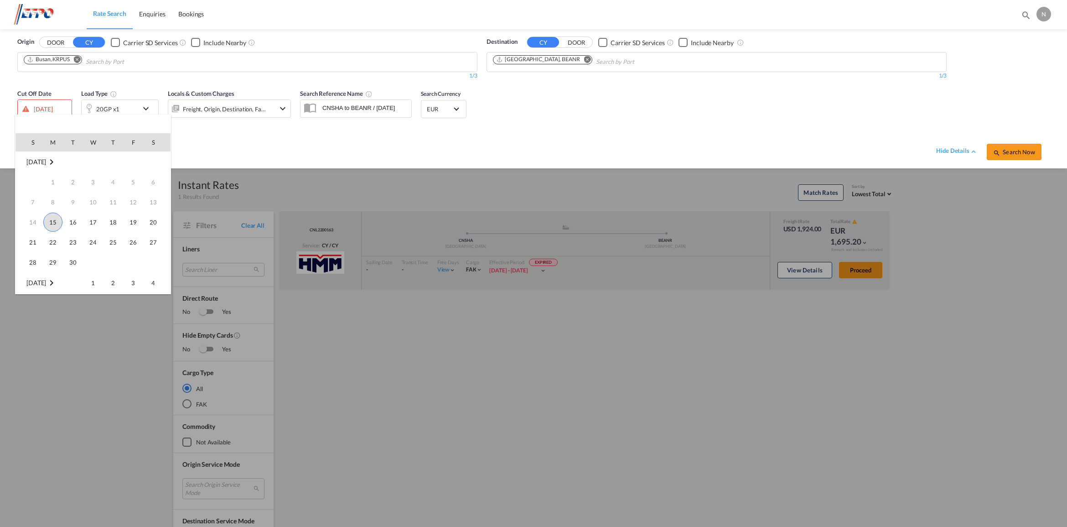
click at [49, 220] on span "15" at bounding box center [52, 221] width 19 height 19
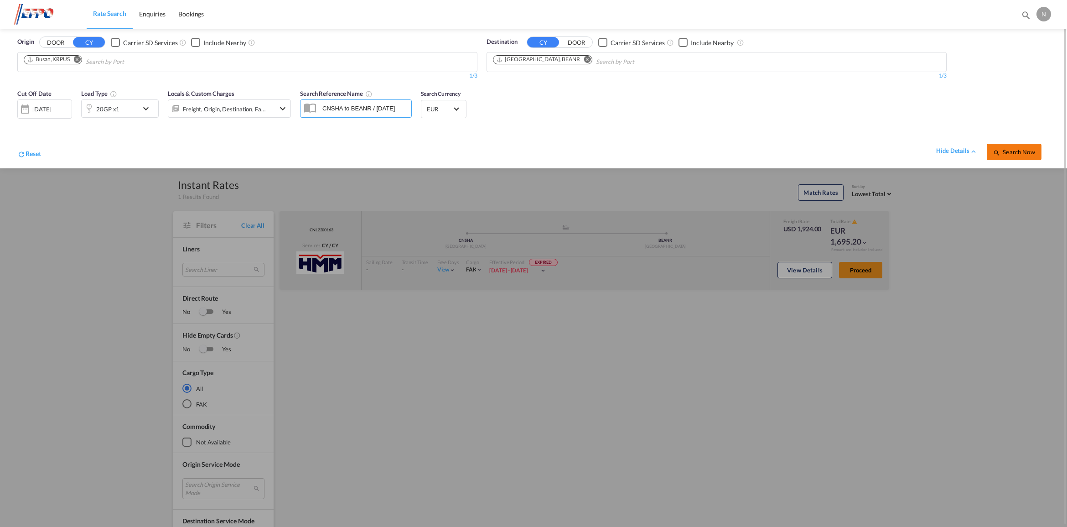
click at [1023, 149] on span "Search Now" at bounding box center [1013, 151] width 41 height 7
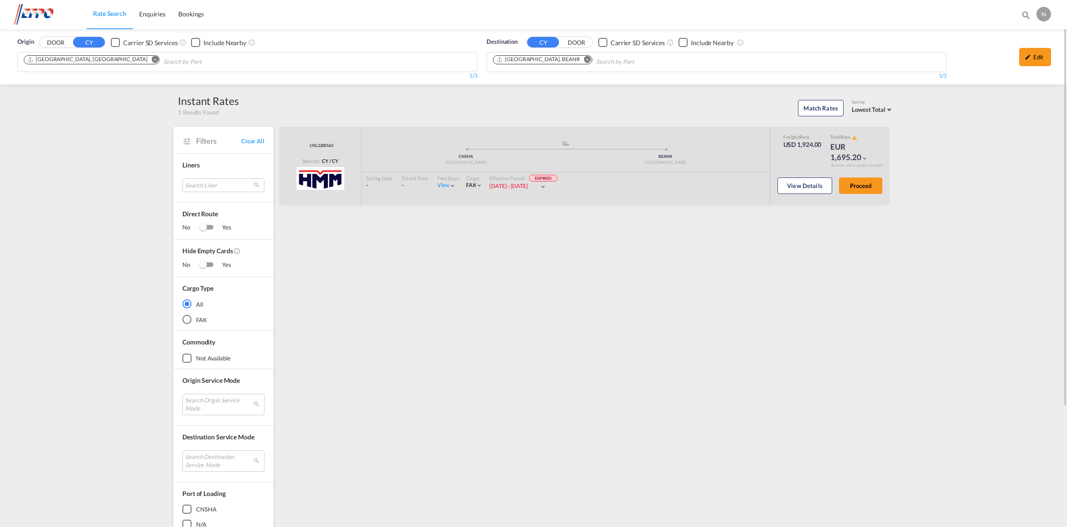
click at [93, 57] on md-chips-wrap "[GEOGRAPHIC_DATA], [GEOGRAPHIC_DATA]" at bounding box center [137, 60] width 231 height 17
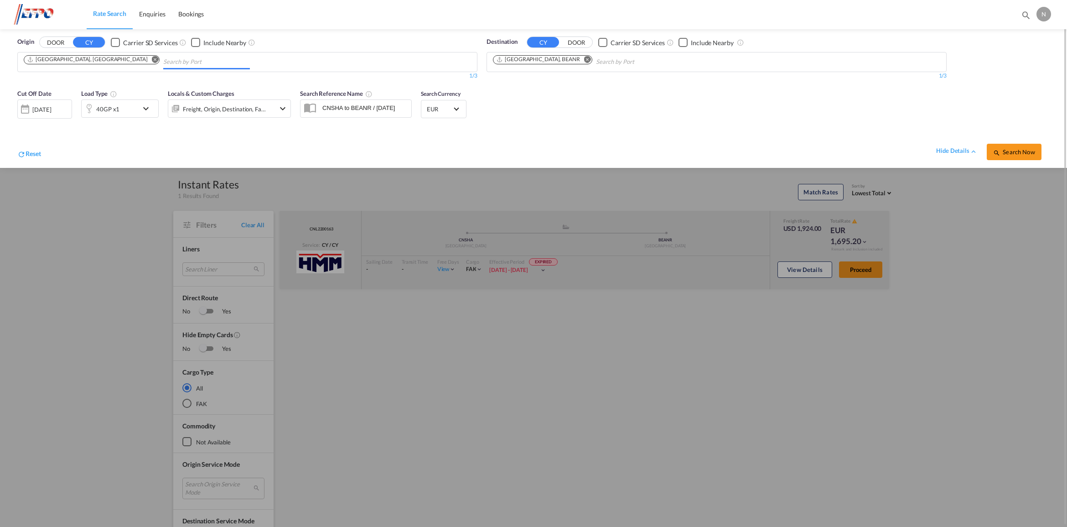
click at [152, 62] on md-icon "Remove" at bounding box center [155, 59] width 7 height 7
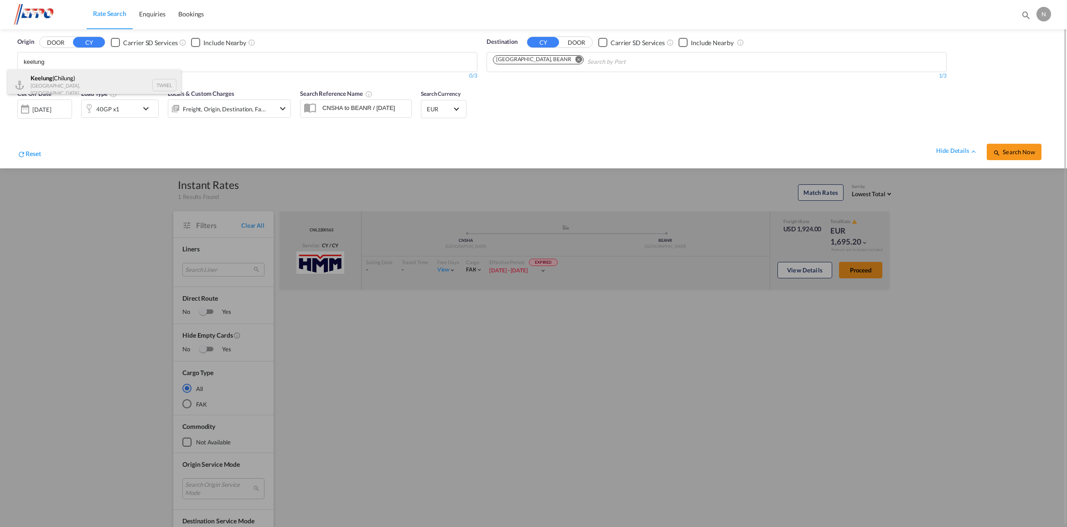
type input "keelung"
click at [160, 85] on div "Keelung (Chilung) Taiwan, Province of China TWKEL" at bounding box center [94, 84] width 173 height 31
click at [47, 105] on div "01 May 2025" at bounding box center [41, 109] width 19 height 8
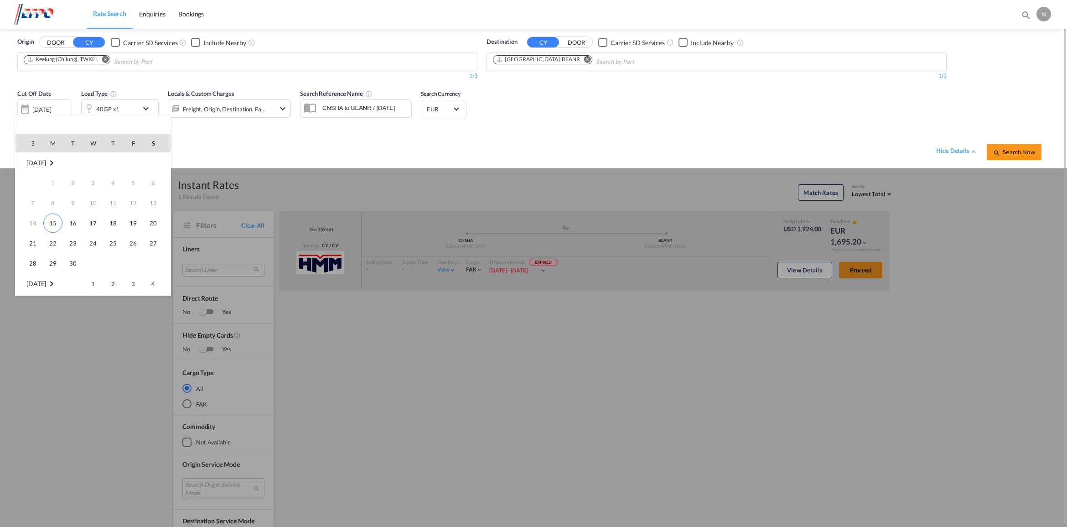
click at [52, 224] on span "15" at bounding box center [52, 222] width 19 height 19
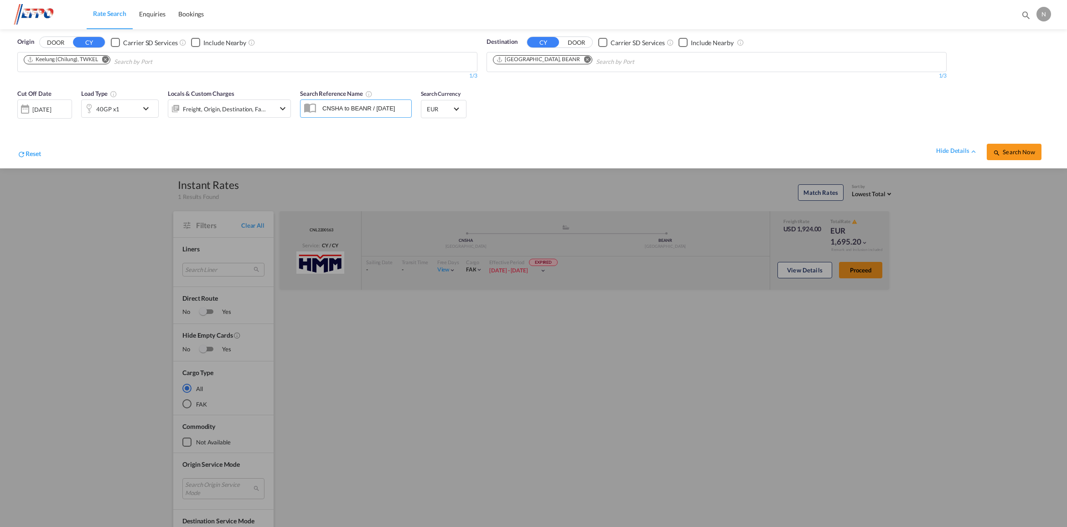
click at [120, 112] on div "40GP x1" at bounding box center [110, 108] width 57 height 18
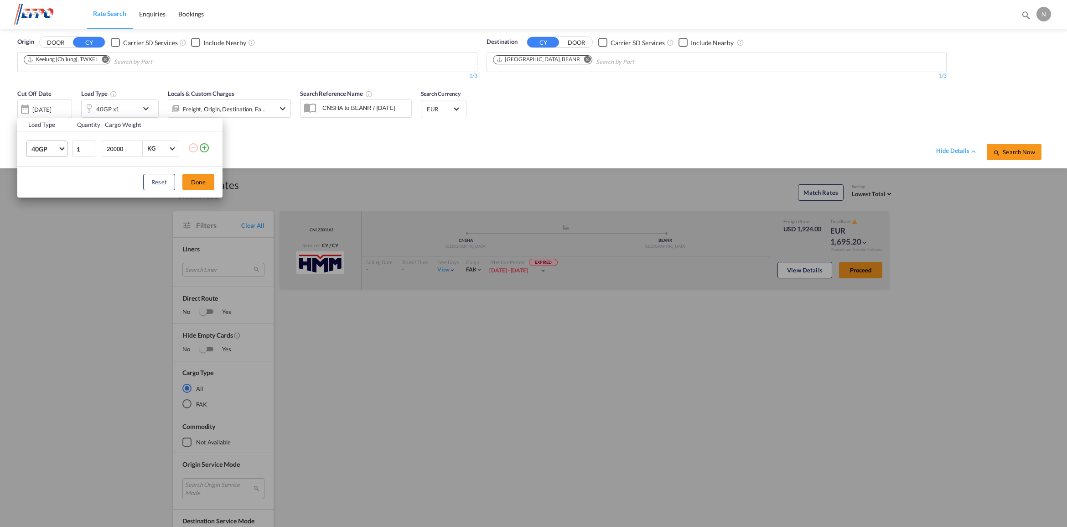
click at [56, 149] on span "40GP" at bounding box center [44, 149] width 26 height 9
click at [39, 129] on div "20GP" at bounding box center [39, 127] width 16 height 9
click at [190, 179] on button "Done" at bounding box center [198, 182] width 32 height 16
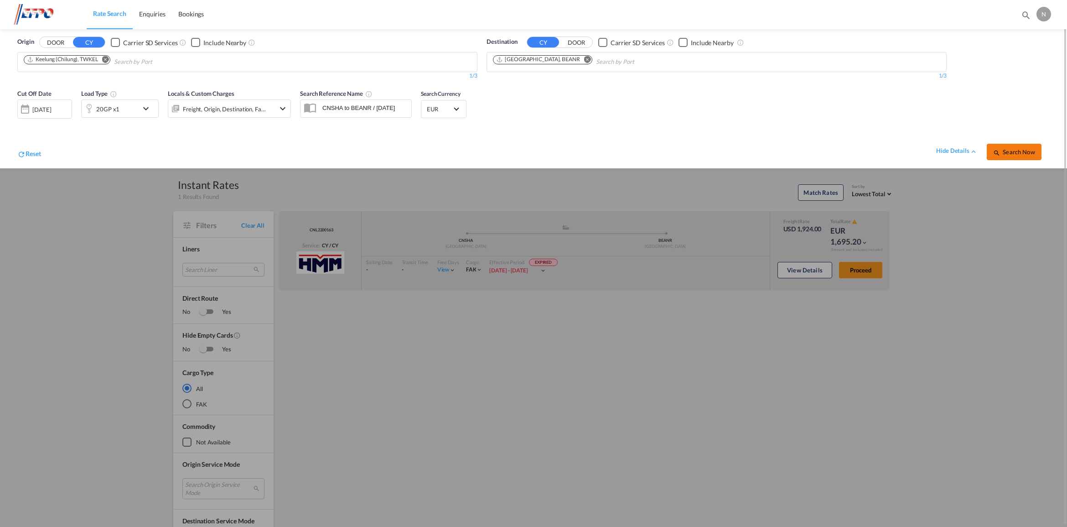
click at [1021, 158] on button "Search Now" at bounding box center [1014, 152] width 55 height 16
